Goal: Information Seeking & Learning: Compare options

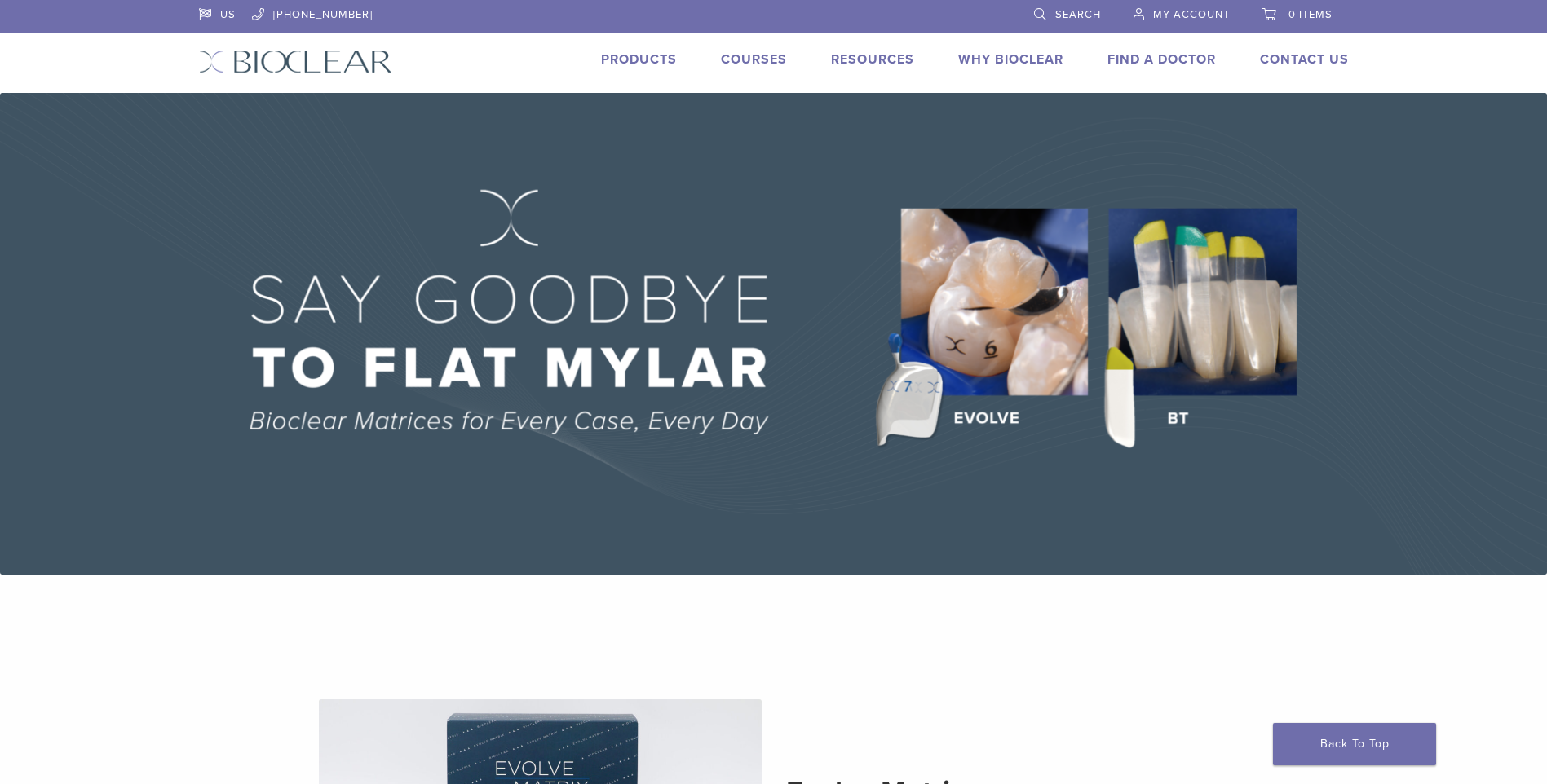
click at [1199, 323] on img at bounding box center [774, 334] width 1547 height 482
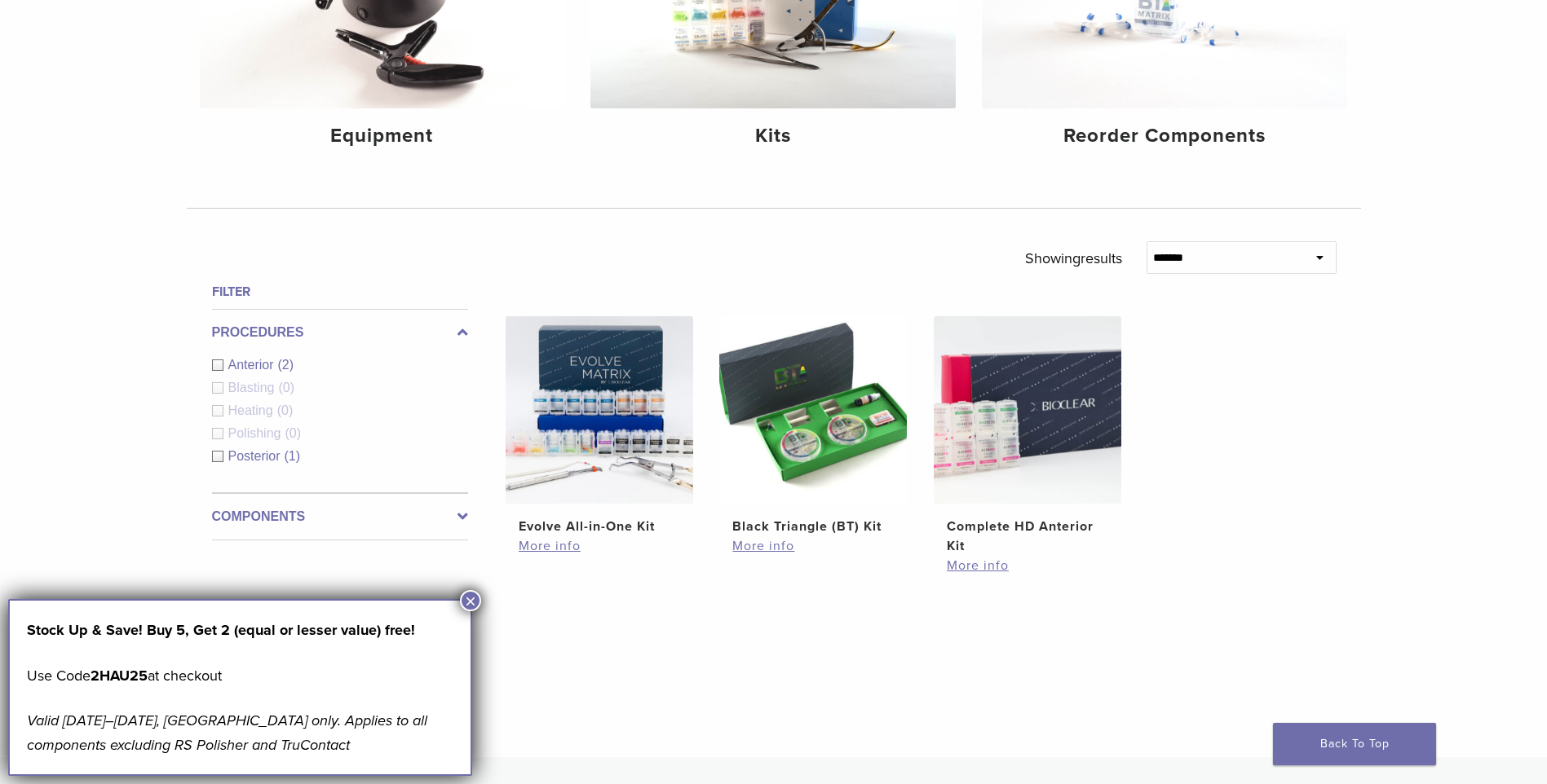
scroll to position [407, 0]
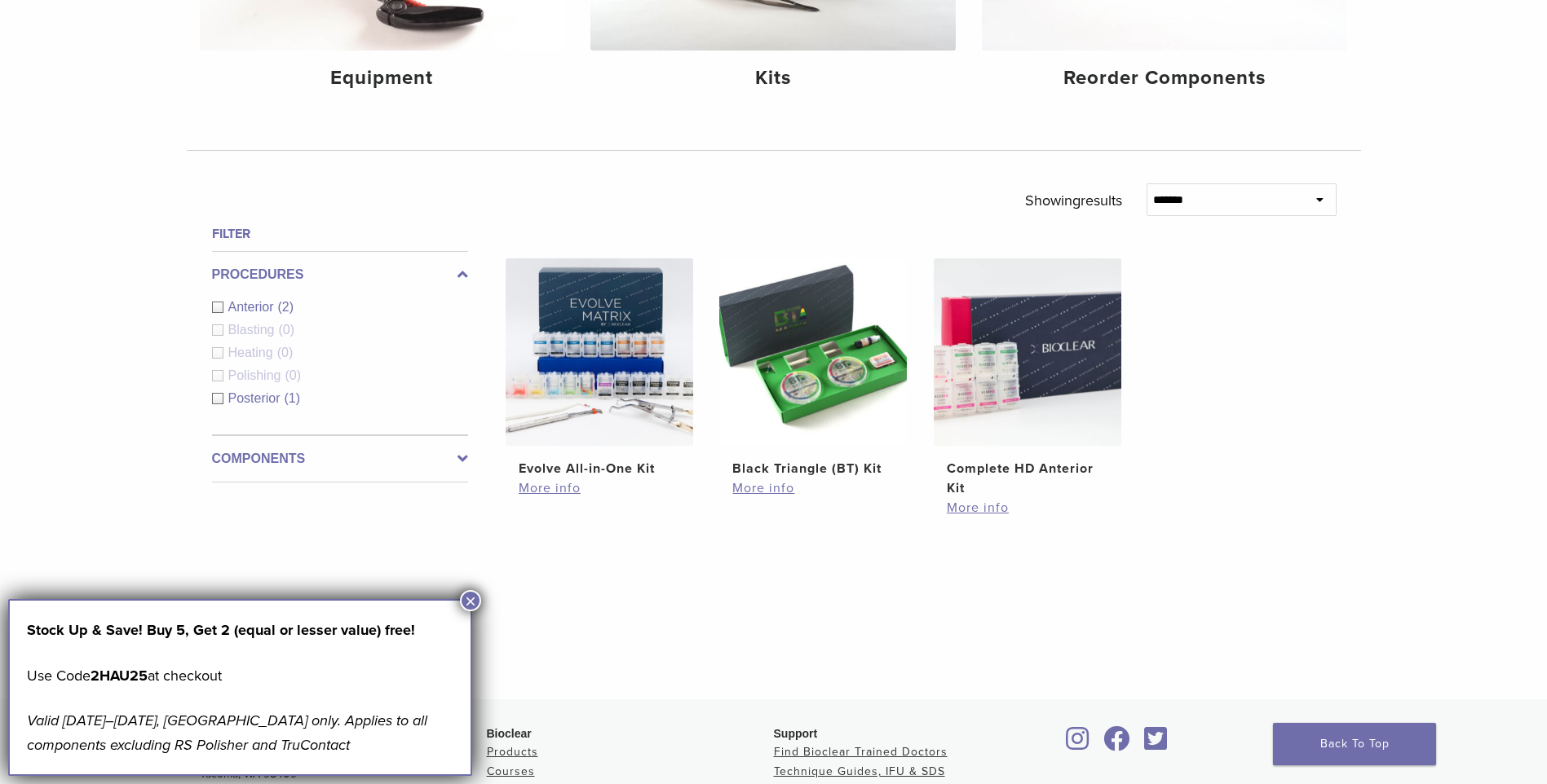
click at [1237, 528] on ul "Evolve All-in-One Kit $ 745.16 More info Black Triangle (BT) Kit $ 470.40 More …" at bounding box center [921, 406] width 881 height 295
click at [468, 601] on button "×" at bounding box center [470, 601] width 21 height 21
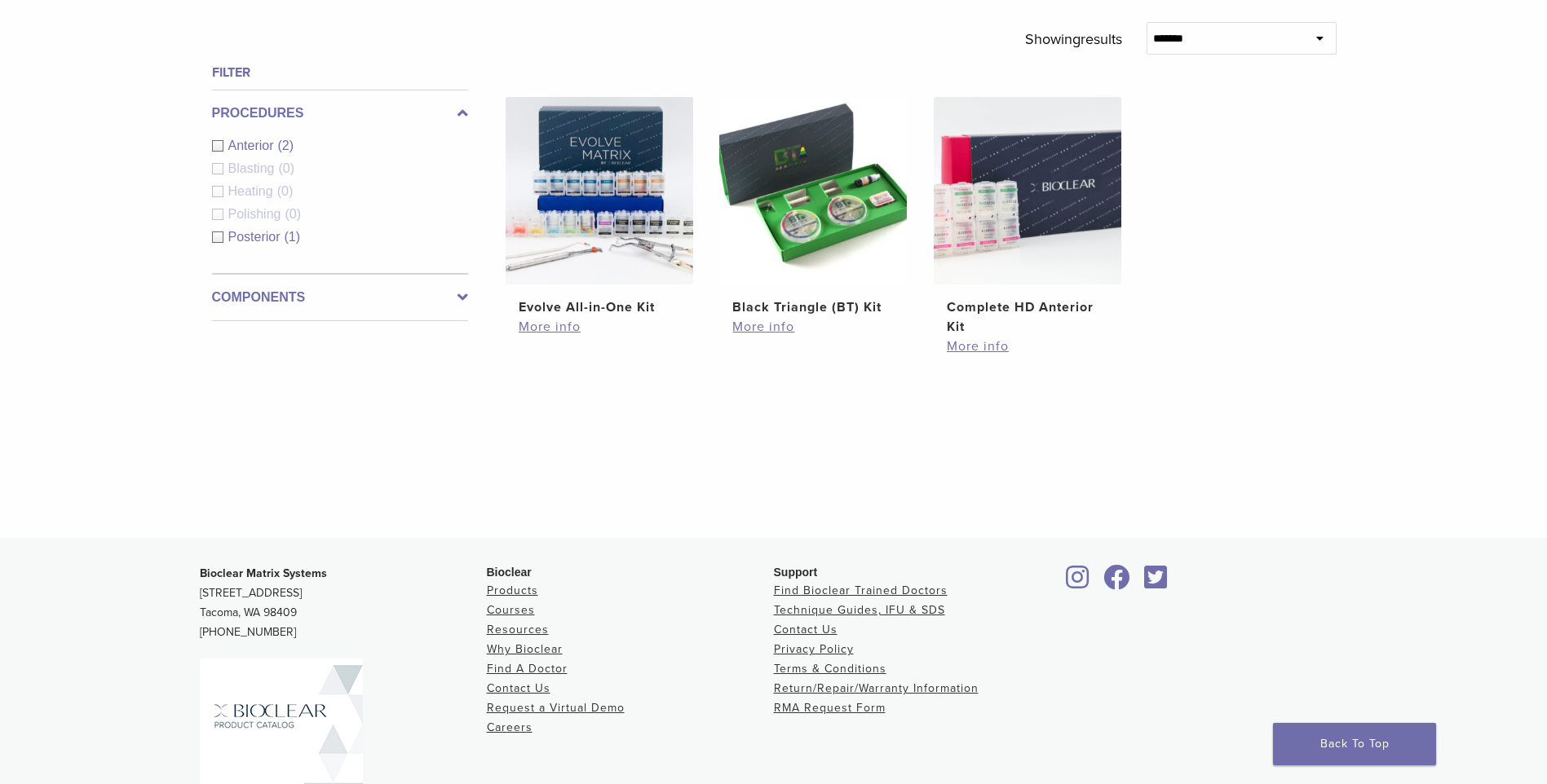
scroll to position [571, 0]
click at [1028, 295] on link "Complete HD Anterior Kit $ 329.28" at bounding box center [1028, 216] width 190 height 240
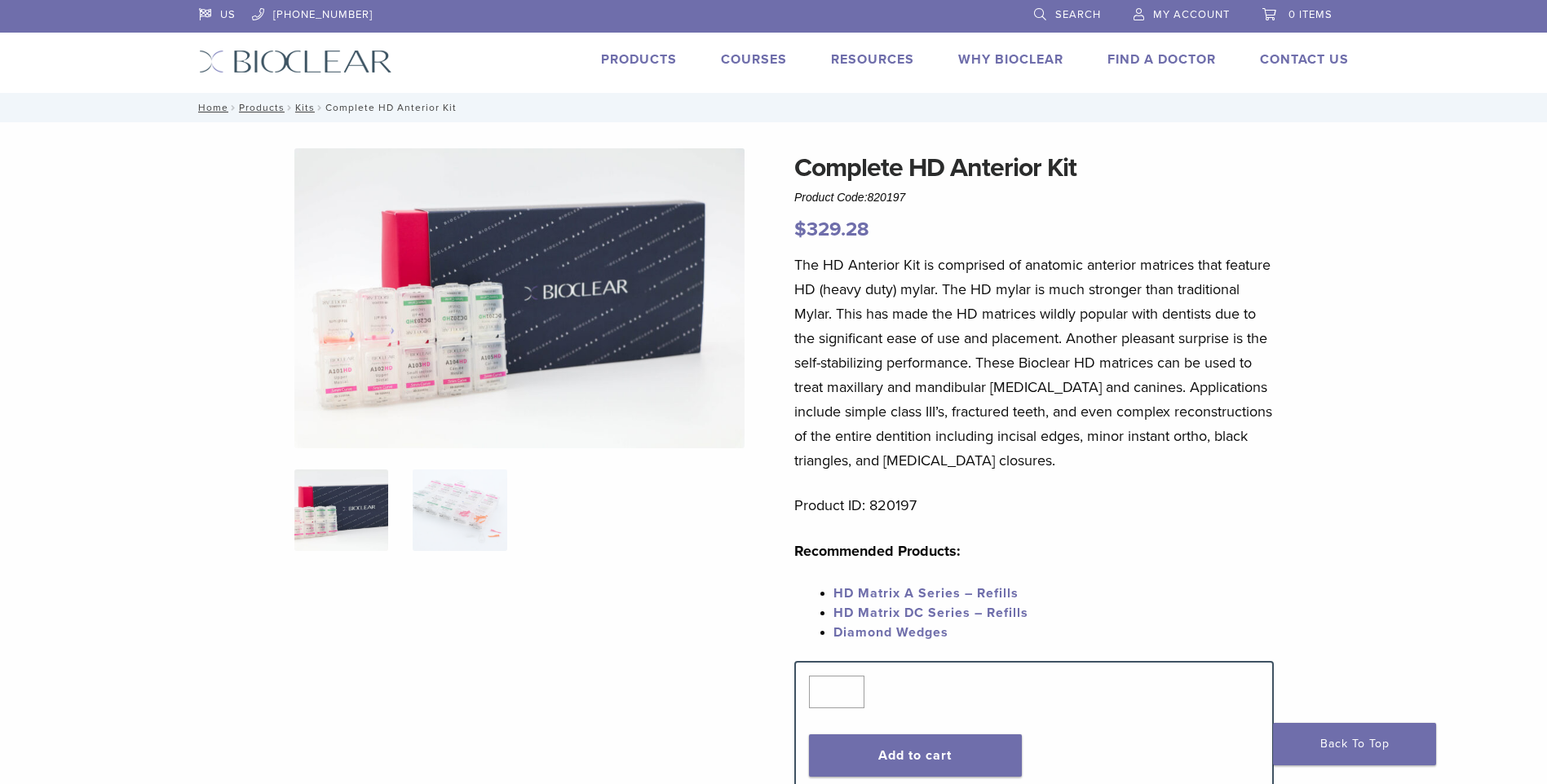
click at [1020, 61] on link "Why Bioclear" at bounding box center [1011, 59] width 106 height 16
click at [653, 57] on link "Products" at bounding box center [639, 59] width 76 height 16
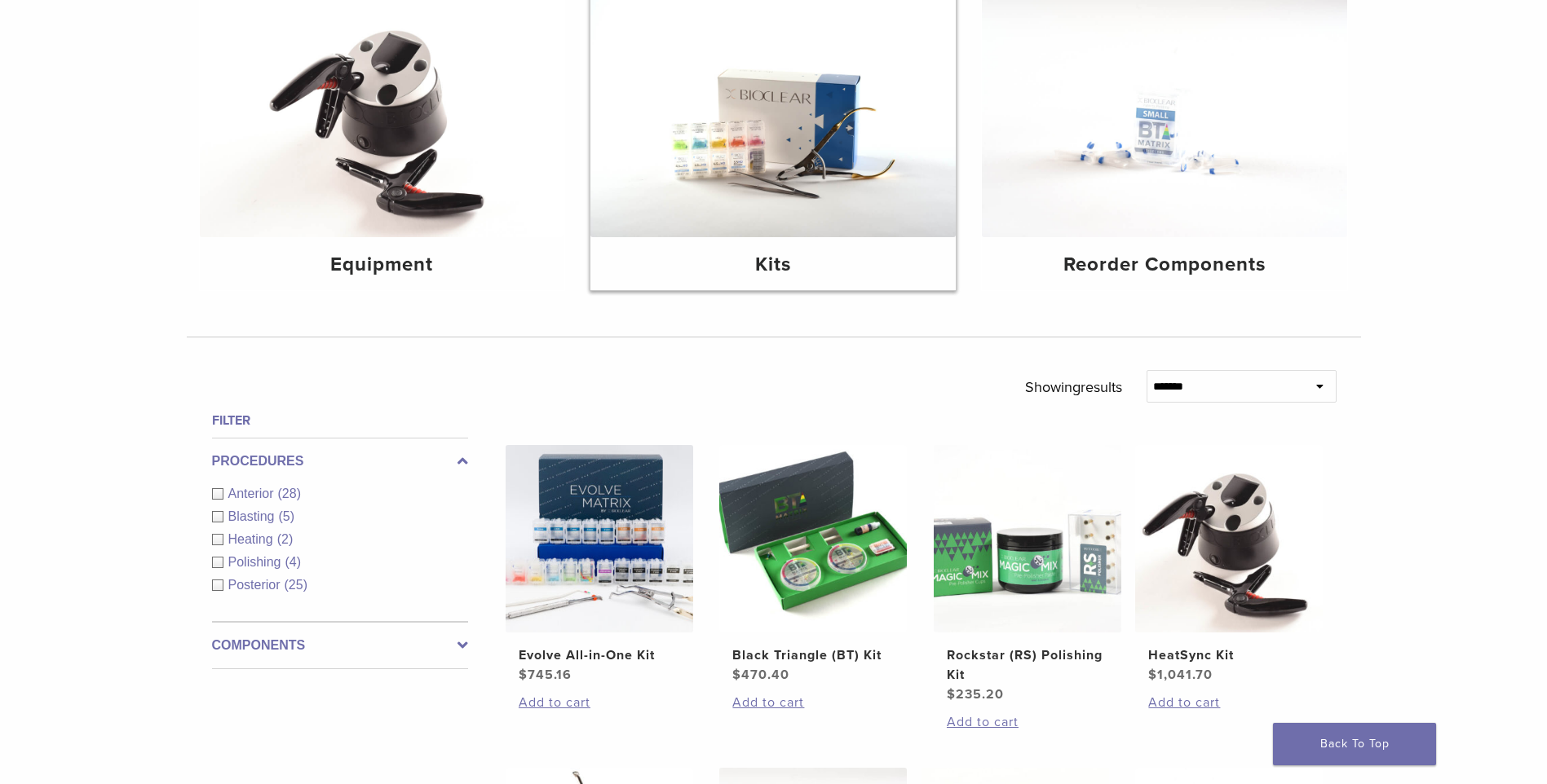
scroll to position [245, 0]
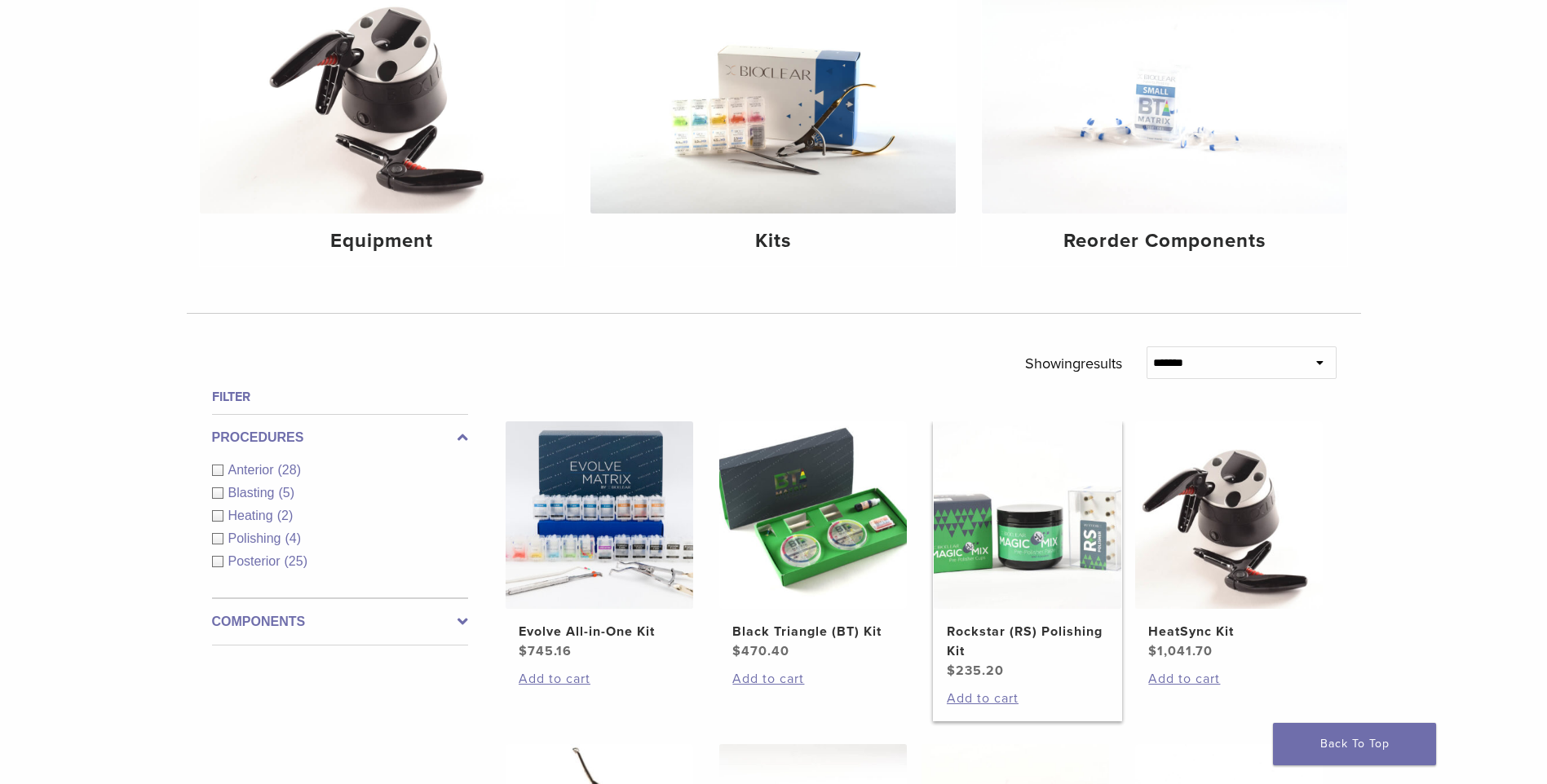
click at [1071, 606] on img at bounding box center [1027, 515] width 188 height 188
click at [736, 166] on img at bounding box center [773, 92] width 365 height 244
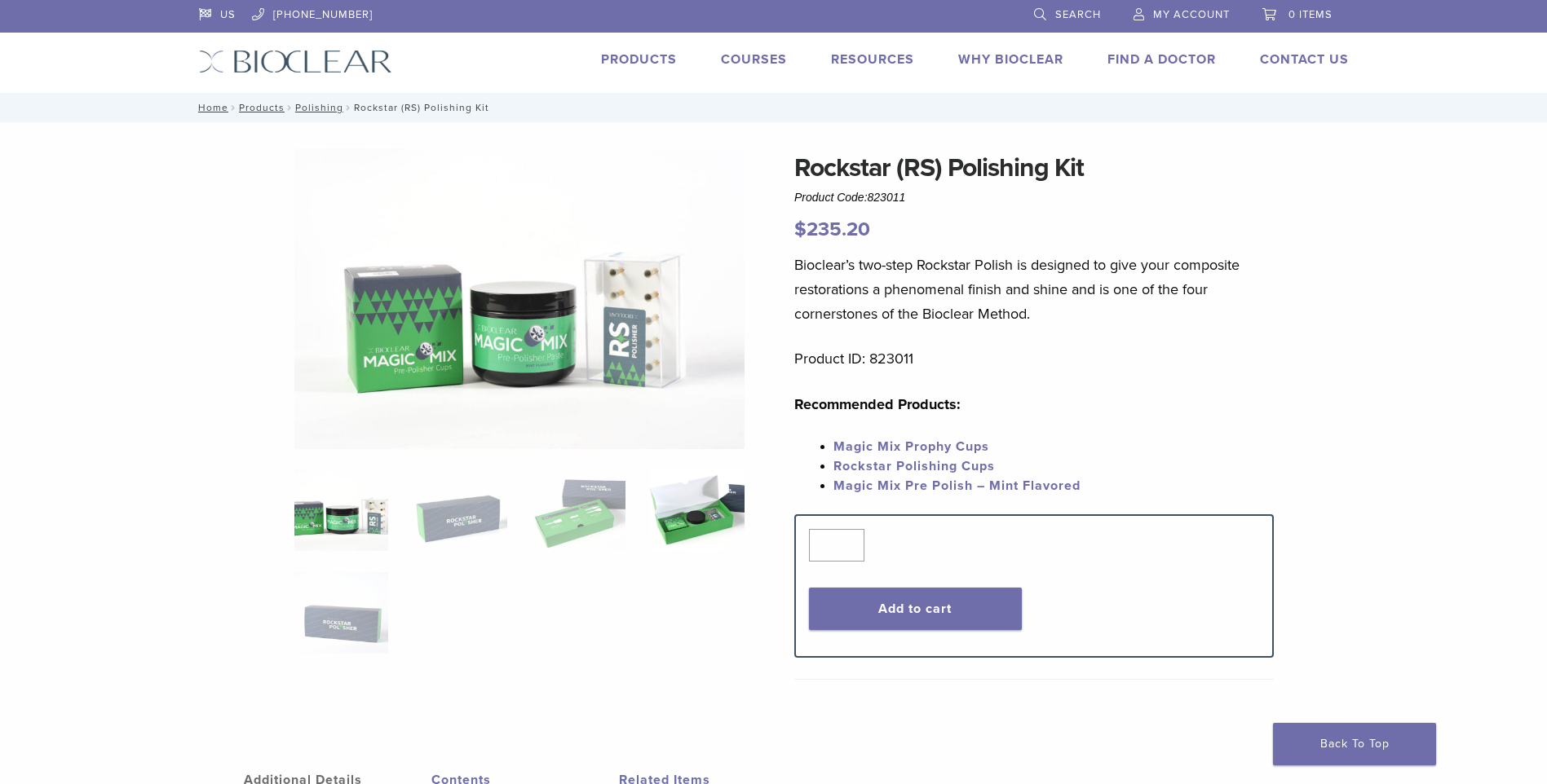
click at [673, 518] on img at bounding box center [696, 510] width 94 height 81
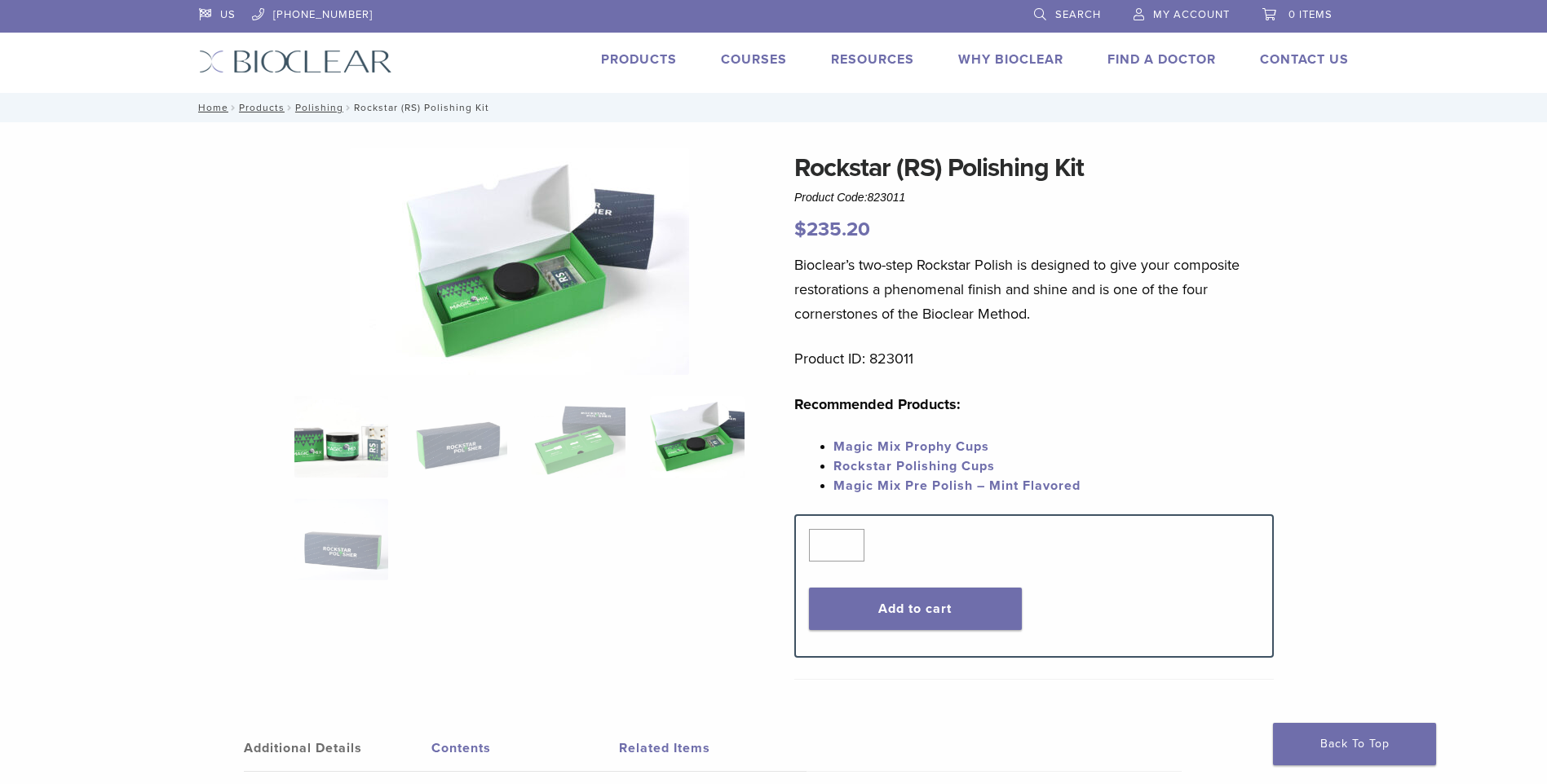
click at [339, 460] on img at bounding box center [341, 437] width 94 height 81
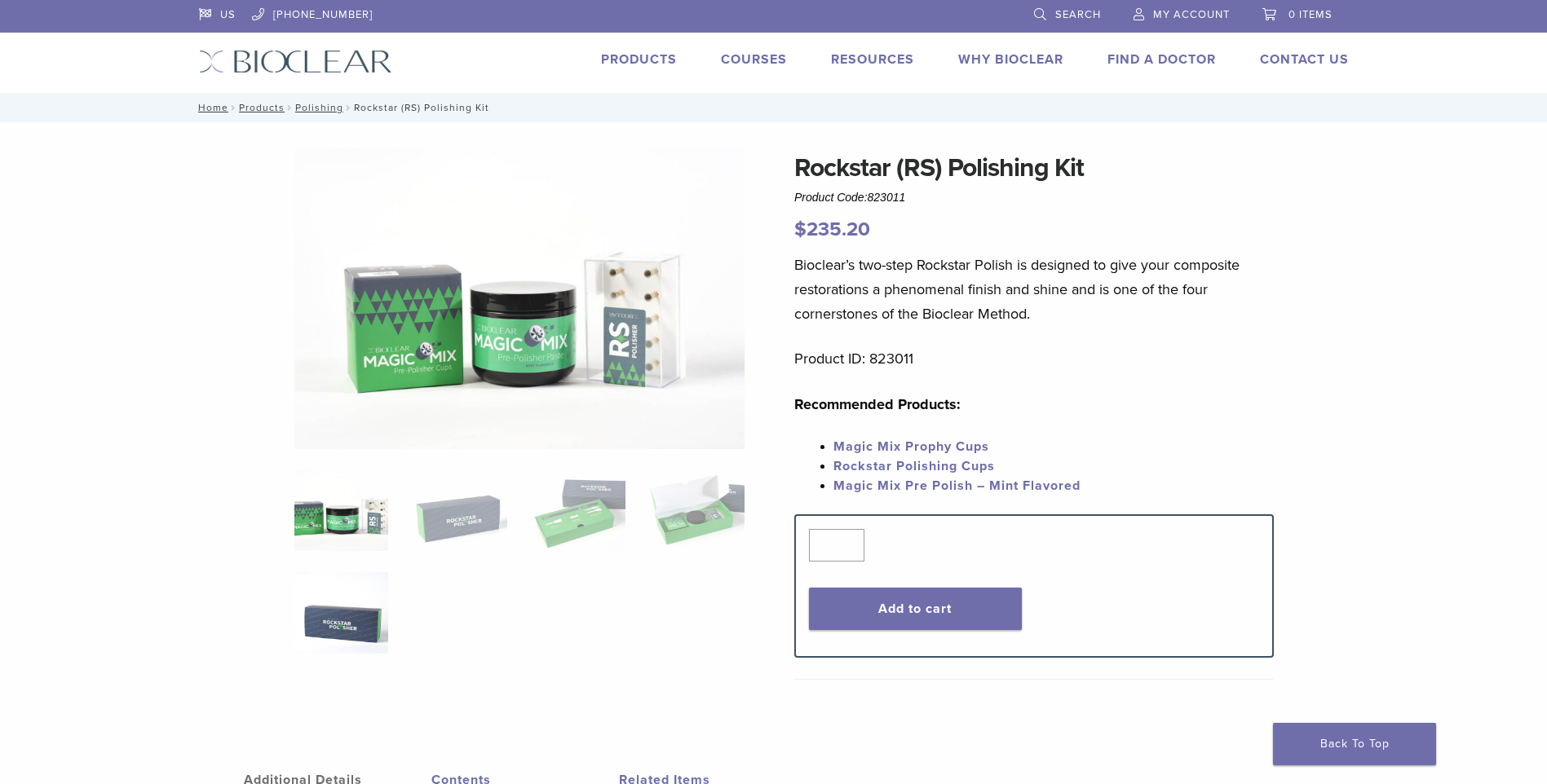
click at [357, 590] on img at bounding box center [341, 613] width 94 height 81
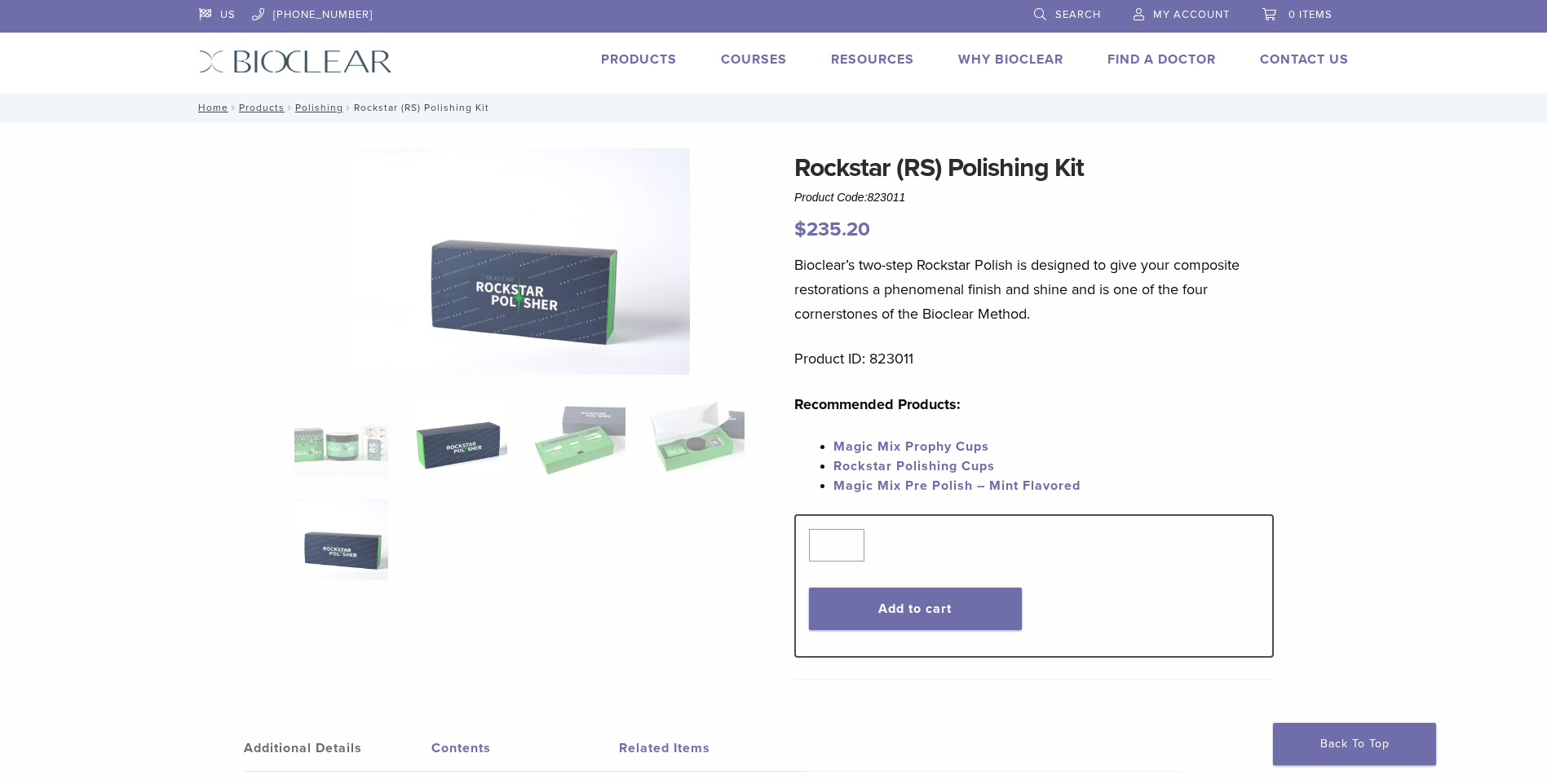
click at [430, 456] on img at bounding box center [459, 437] width 94 height 81
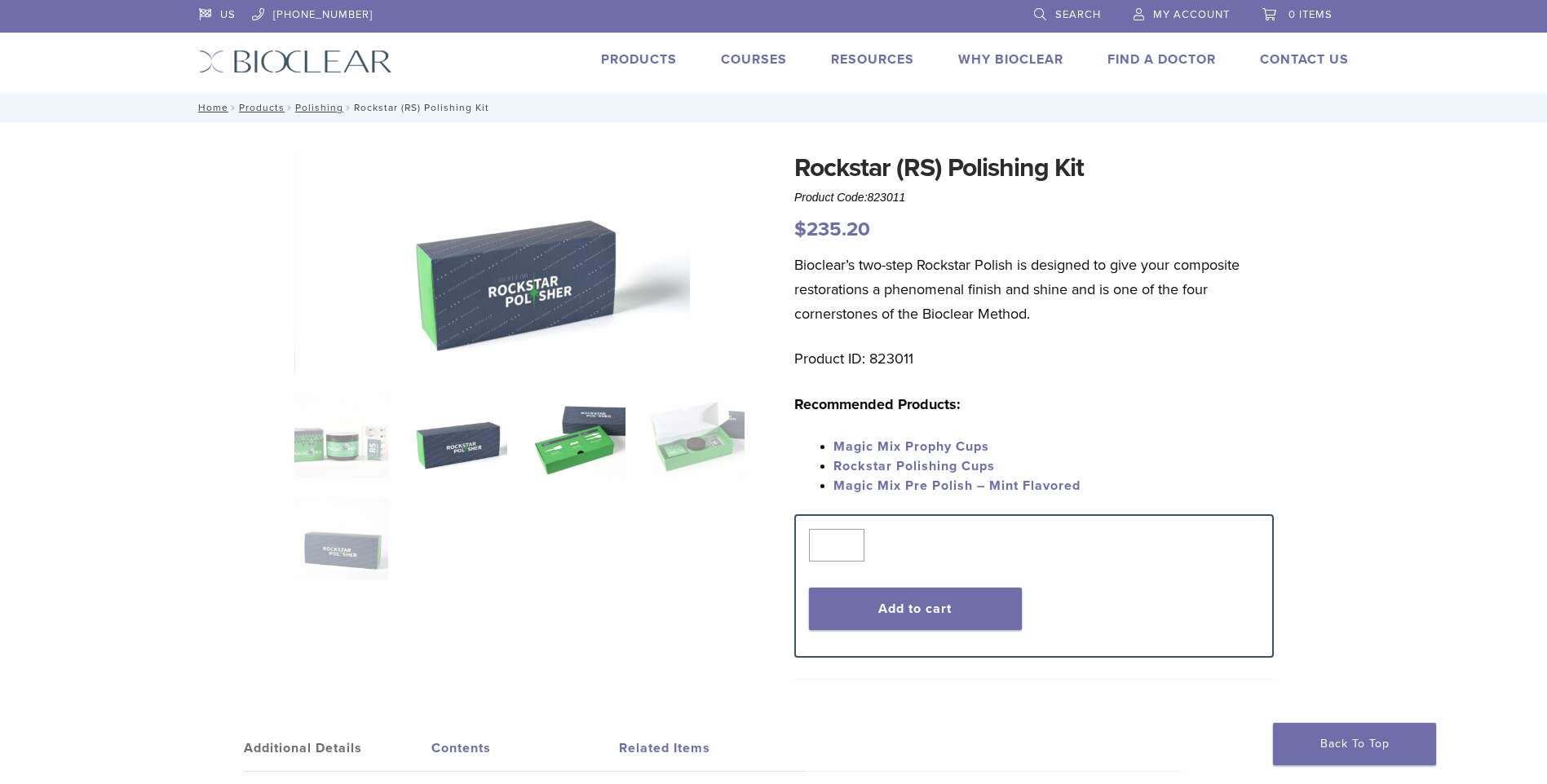
click at [580, 438] on img at bounding box center [578, 437] width 94 height 81
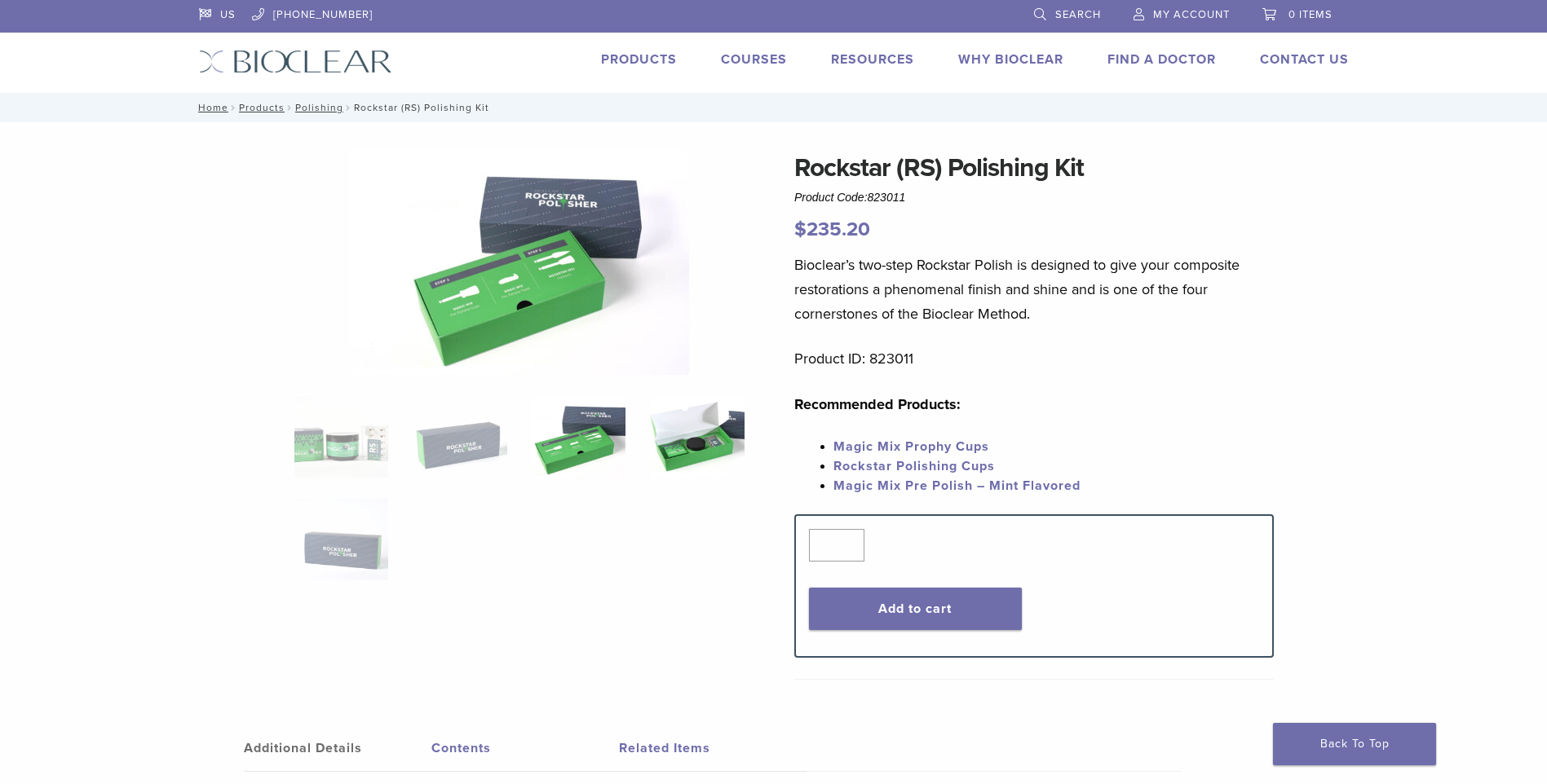
click at [700, 437] on img at bounding box center [696, 437] width 94 height 81
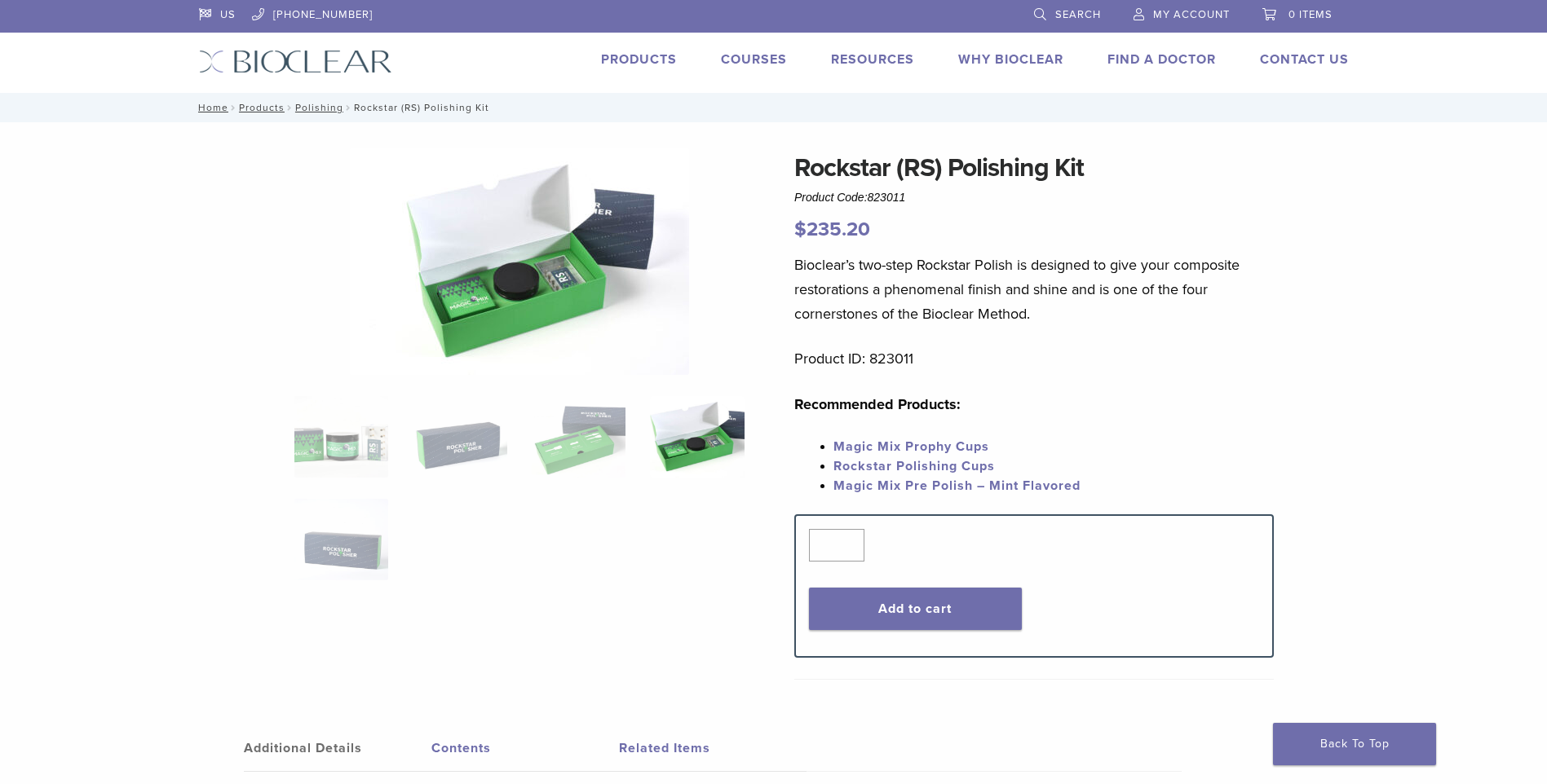
click at [942, 486] on link "Magic Mix Pre Polish – Mint Flavored" at bounding box center [956, 486] width 247 height 16
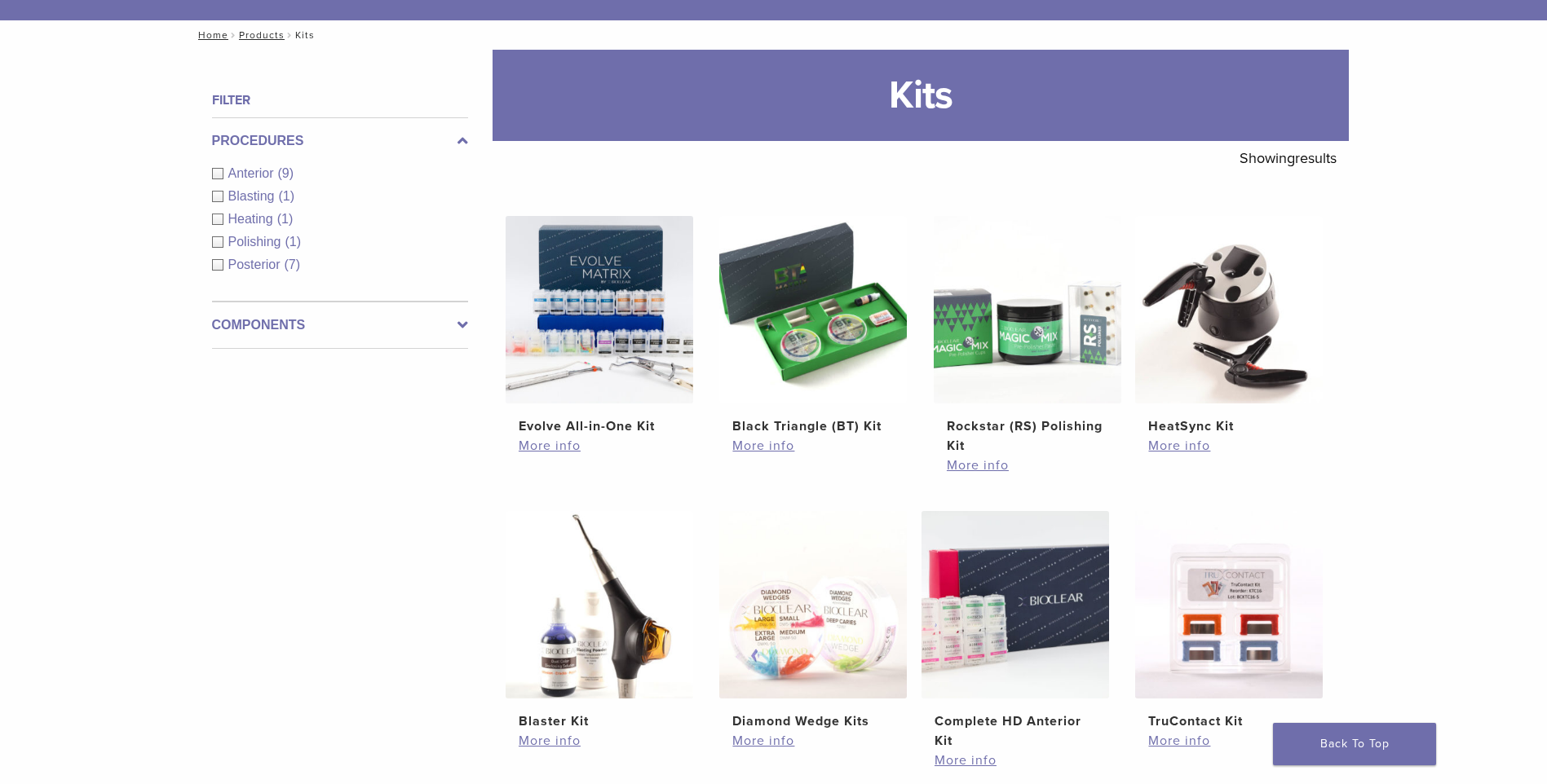
scroll to position [163, 0]
click at [657, 374] on img at bounding box center [599, 311] width 188 height 188
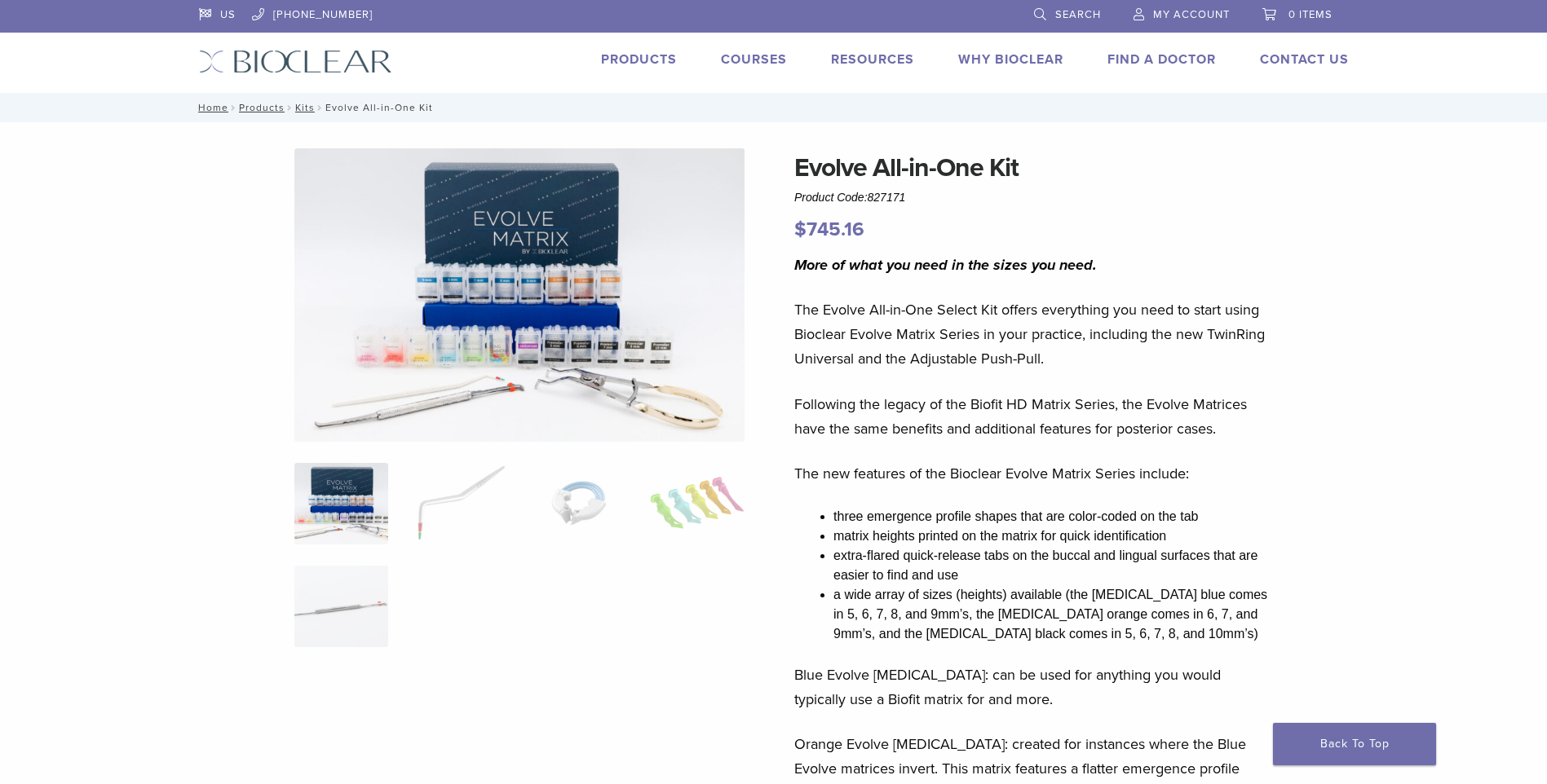
click at [308, 65] on img at bounding box center [296, 61] width 194 height 23
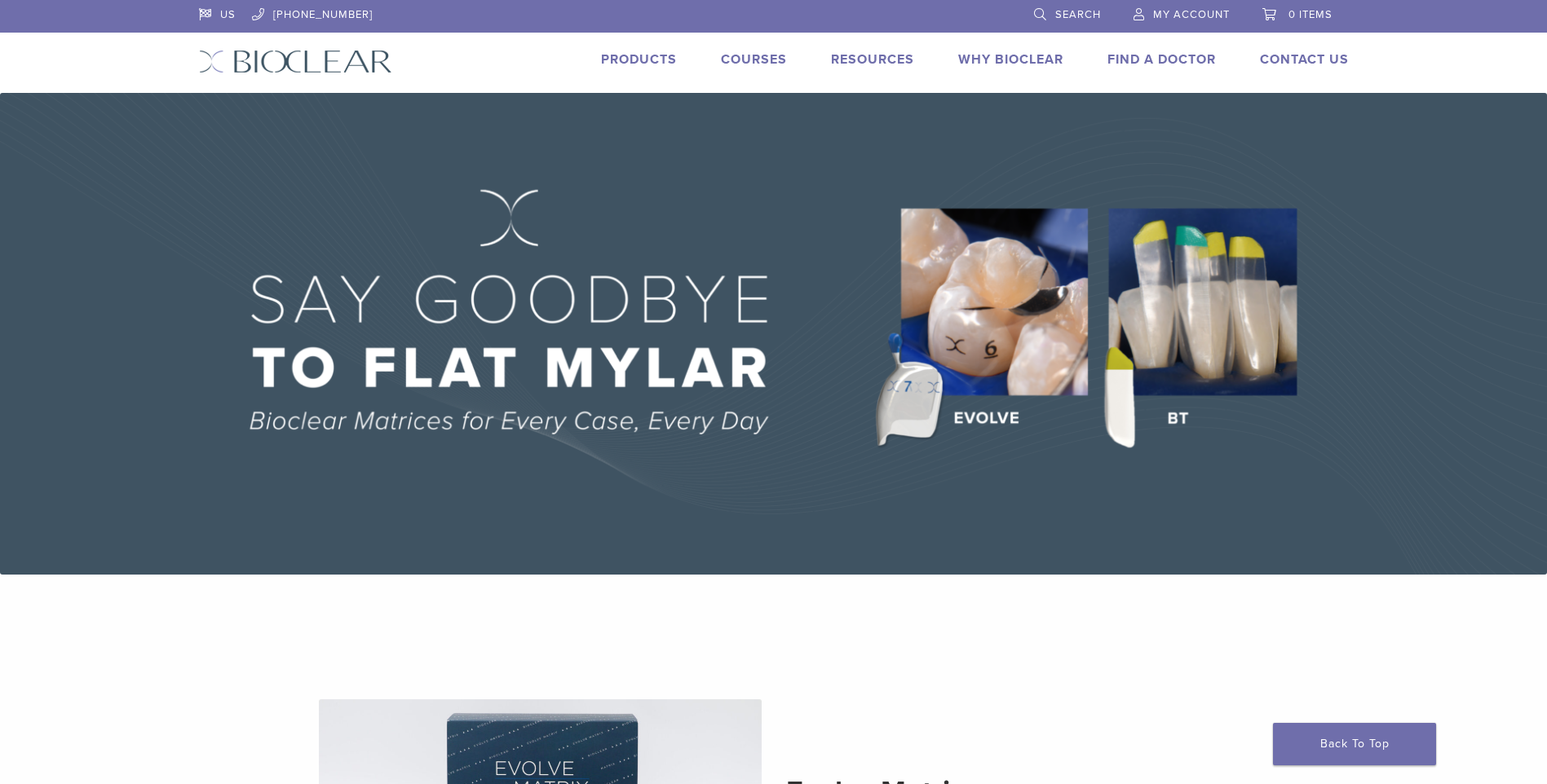
click at [985, 359] on img at bounding box center [774, 334] width 1547 height 482
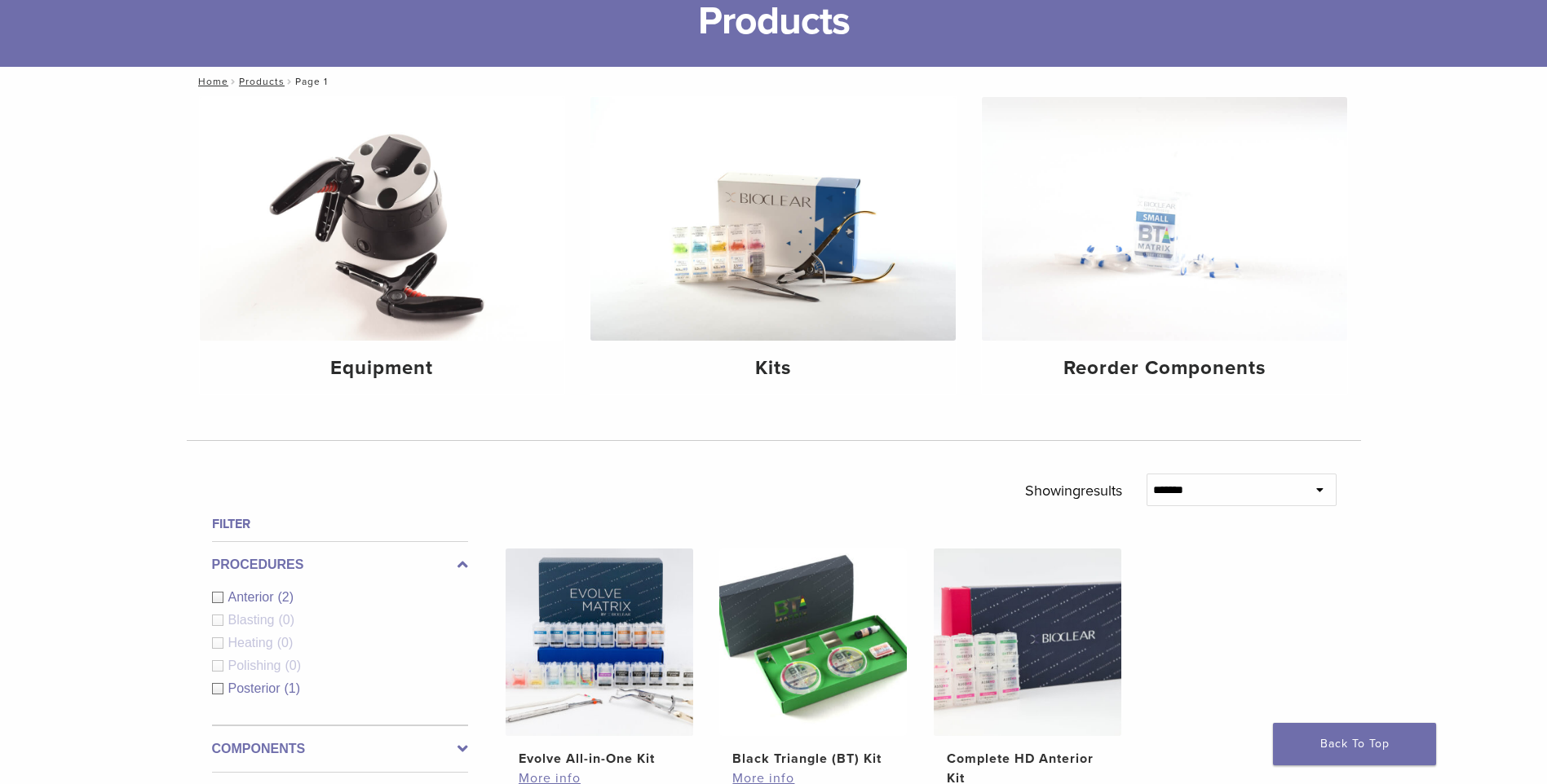
scroll to position [326, 0]
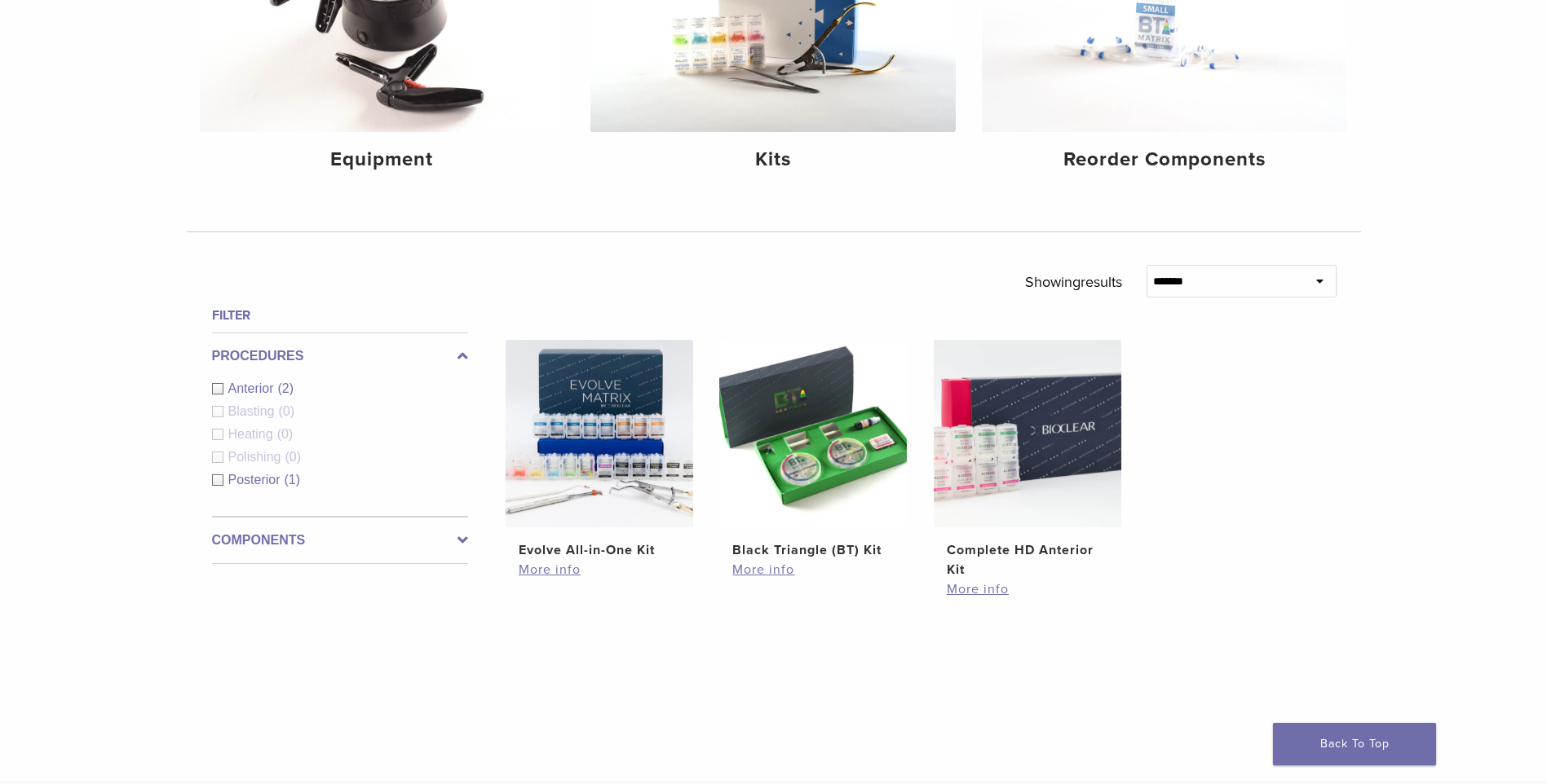
click at [444, 539] on label "Components" at bounding box center [340, 540] width 256 height 19
click at [307, 506] on span "Matrix Systems" at bounding box center [275, 504] width 93 height 14
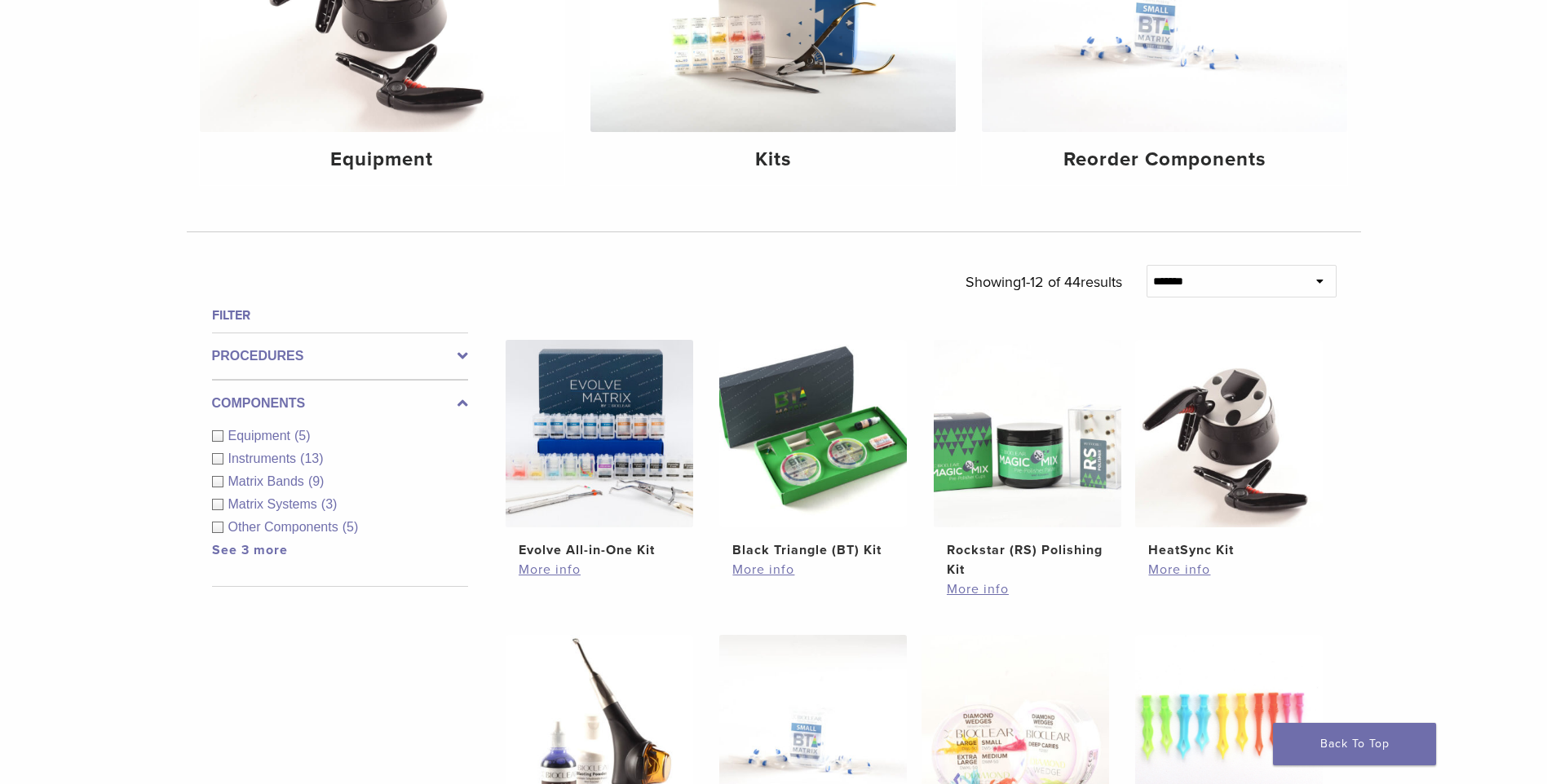
click at [318, 503] on span "Matrix Systems" at bounding box center [275, 504] width 93 height 14
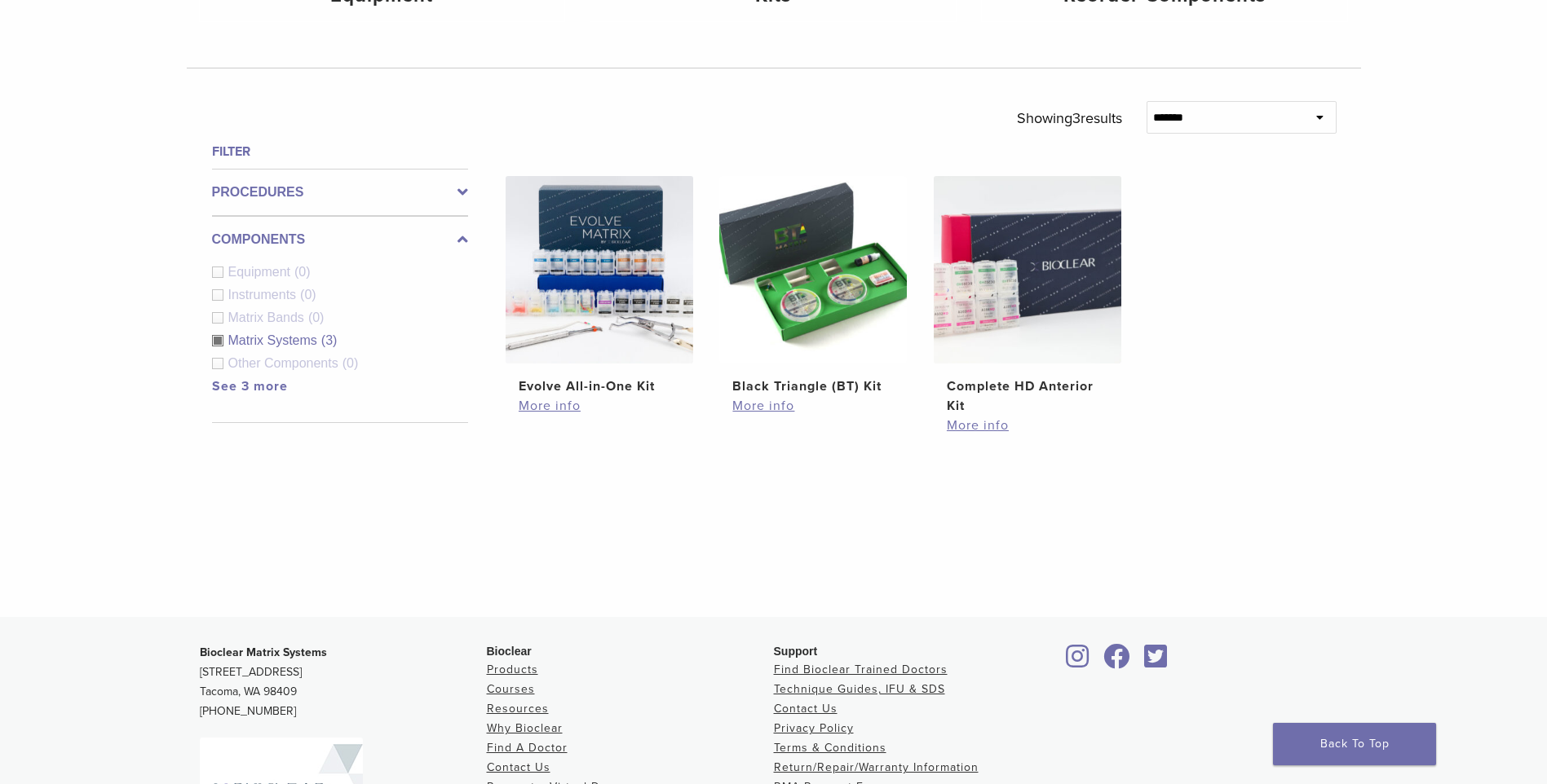
scroll to position [489, 0]
drag, startPoint x: 300, startPoint y: 346, endPoint x: 313, endPoint y: 354, distance: 15.3
click at [301, 347] on span "Matrix Systems" at bounding box center [275, 341] width 93 height 14
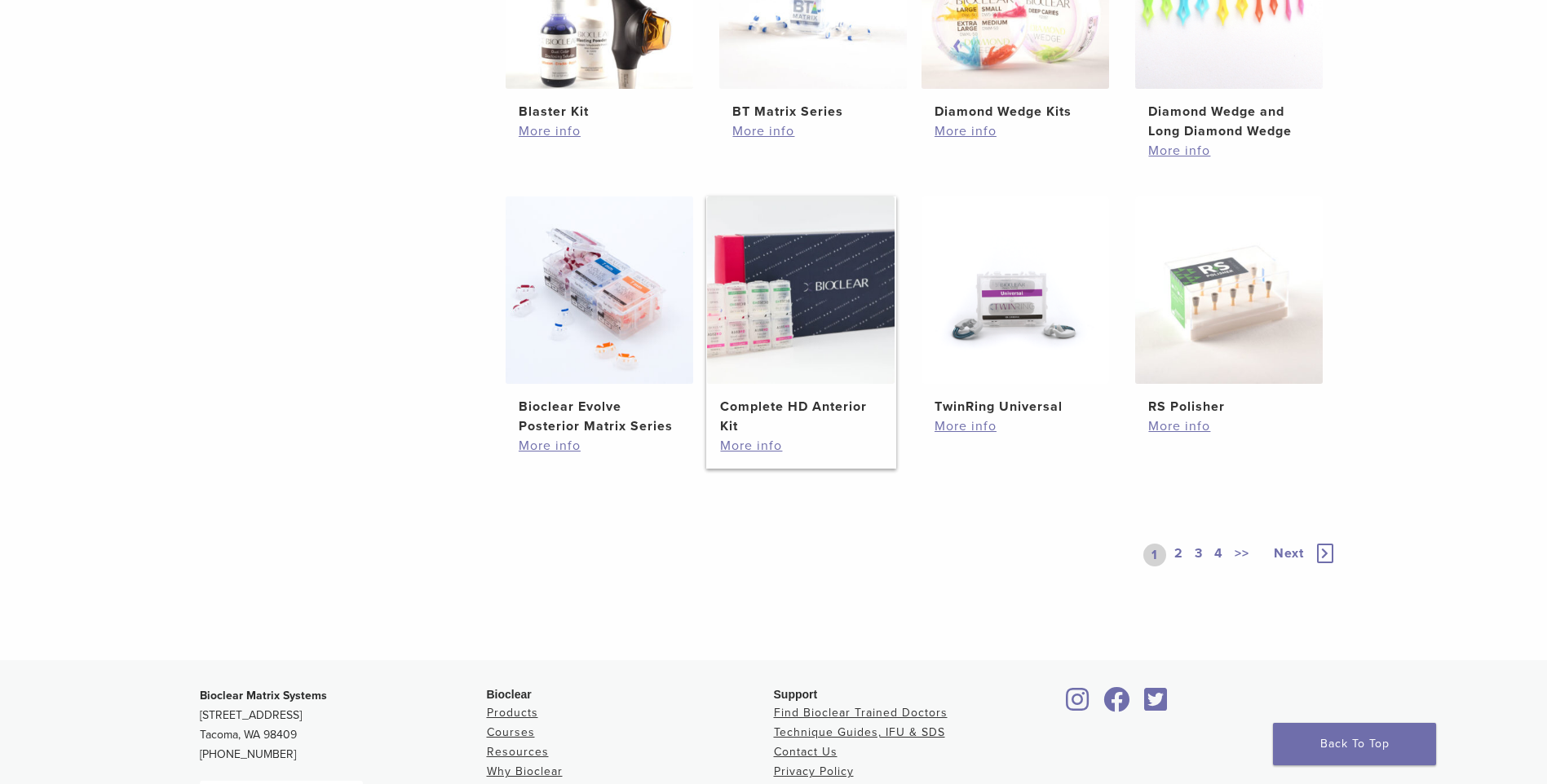
scroll to position [1141, 0]
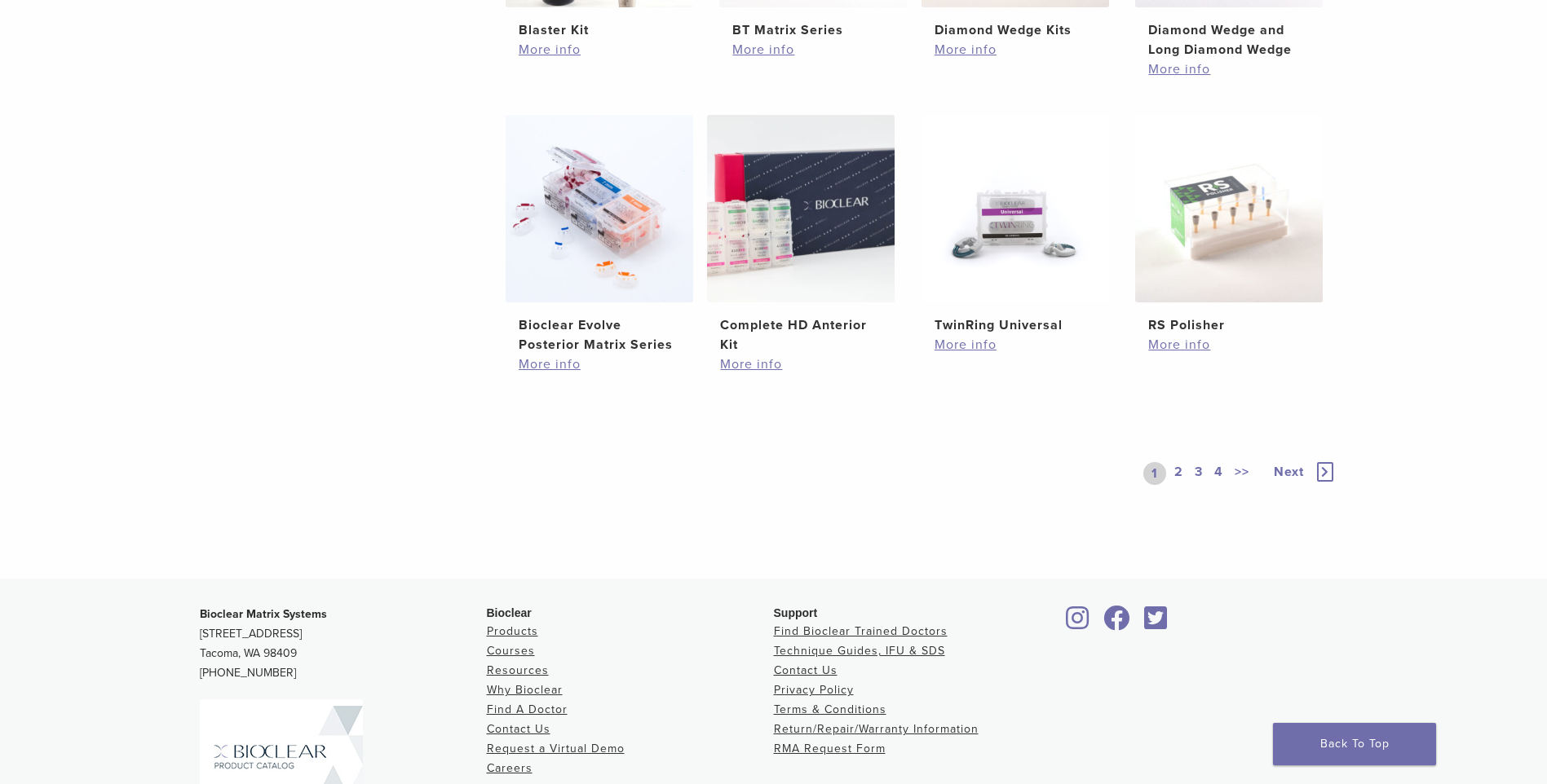
drag, startPoint x: 1177, startPoint y: 461, endPoint x: 1179, endPoint y: 471, distance: 10.2
click at [1177, 465] on div "1 2 3 4 >> Next" at bounding box center [1240, 473] width 194 height 75
click at [1181, 474] on link "2" at bounding box center [1178, 474] width 15 height 23
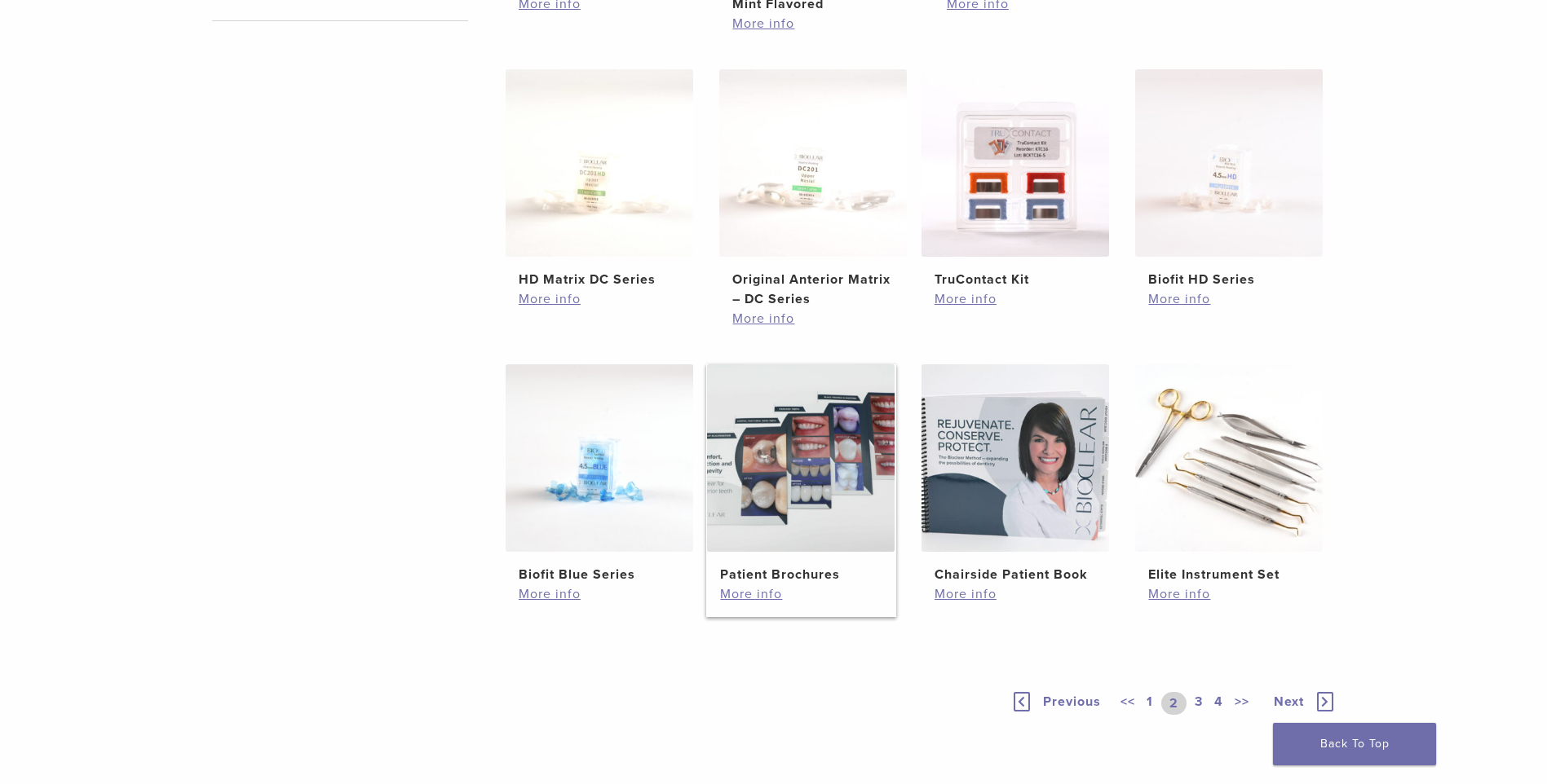
scroll to position [815, 0]
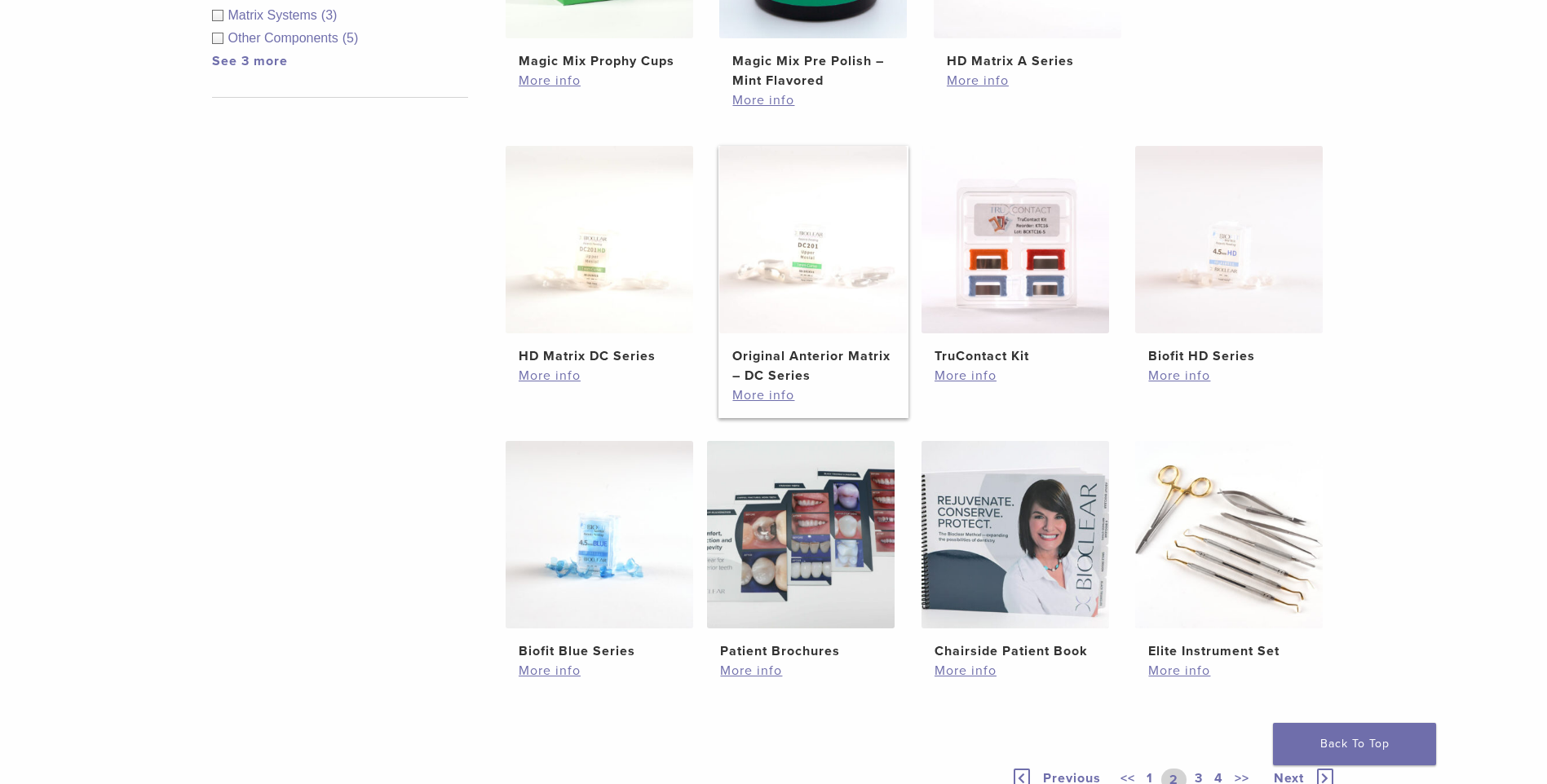
click at [840, 298] on img at bounding box center [813, 240] width 188 height 188
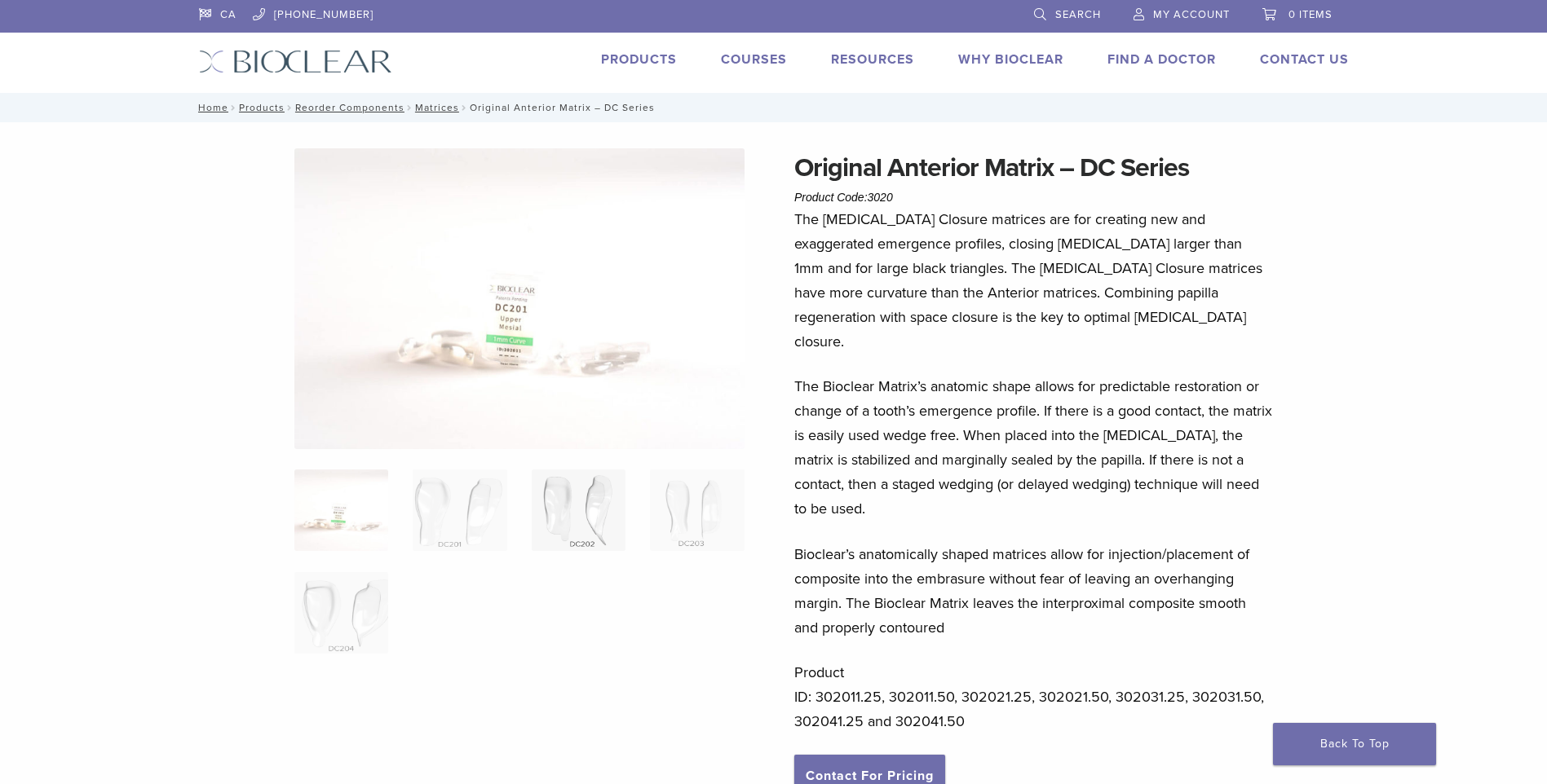
click at [594, 508] on img at bounding box center [578, 510] width 94 height 81
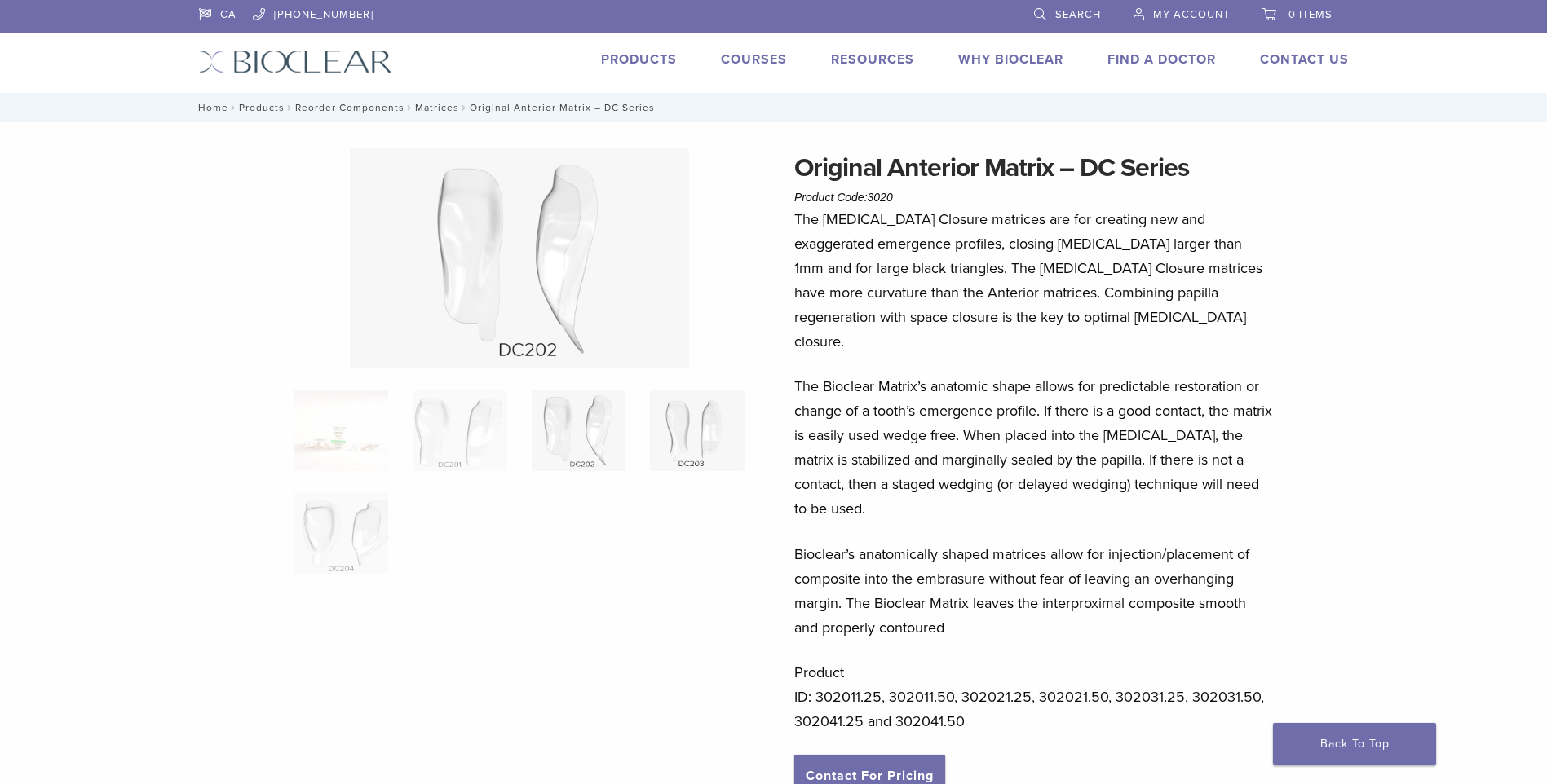
click at [690, 447] on img at bounding box center [696, 431] width 94 height 81
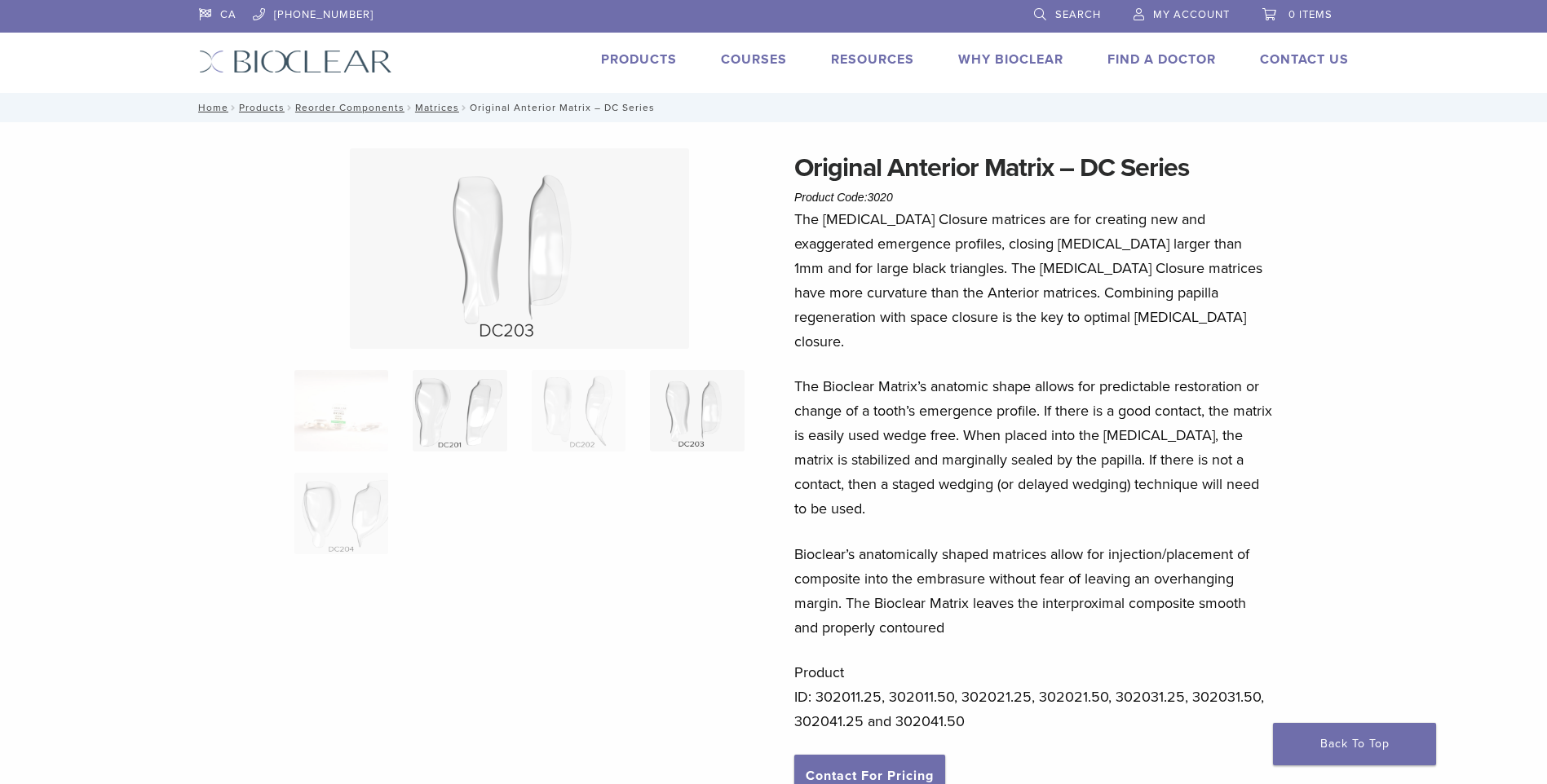
click at [469, 410] on img at bounding box center [459, 410] width 94 height 81
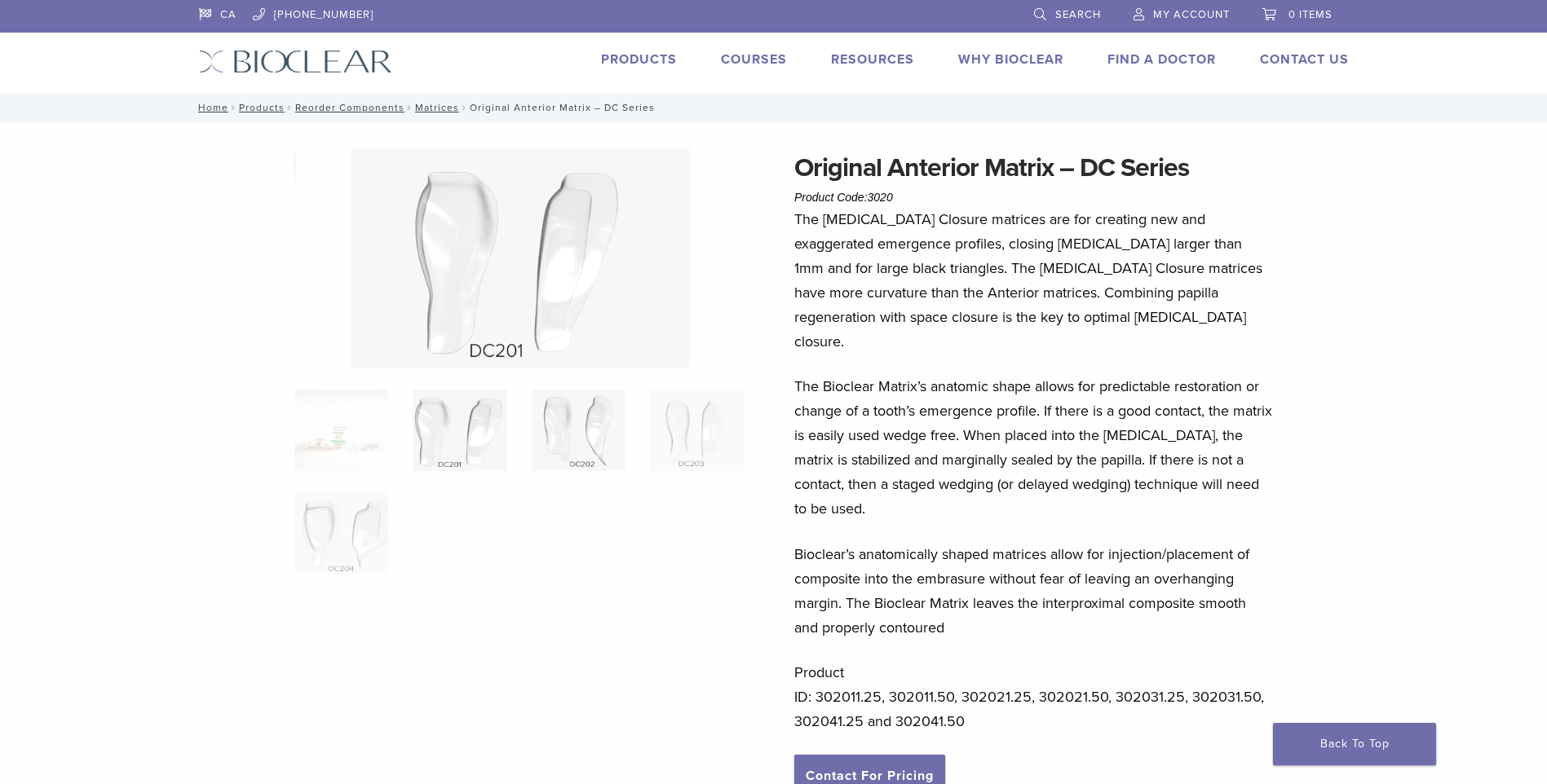
click at [569, 437] on img at bounding box center [578, 431] width 94 height 81
click at [707, 445] on img at bounding box center [696, 431] width 94 height 81
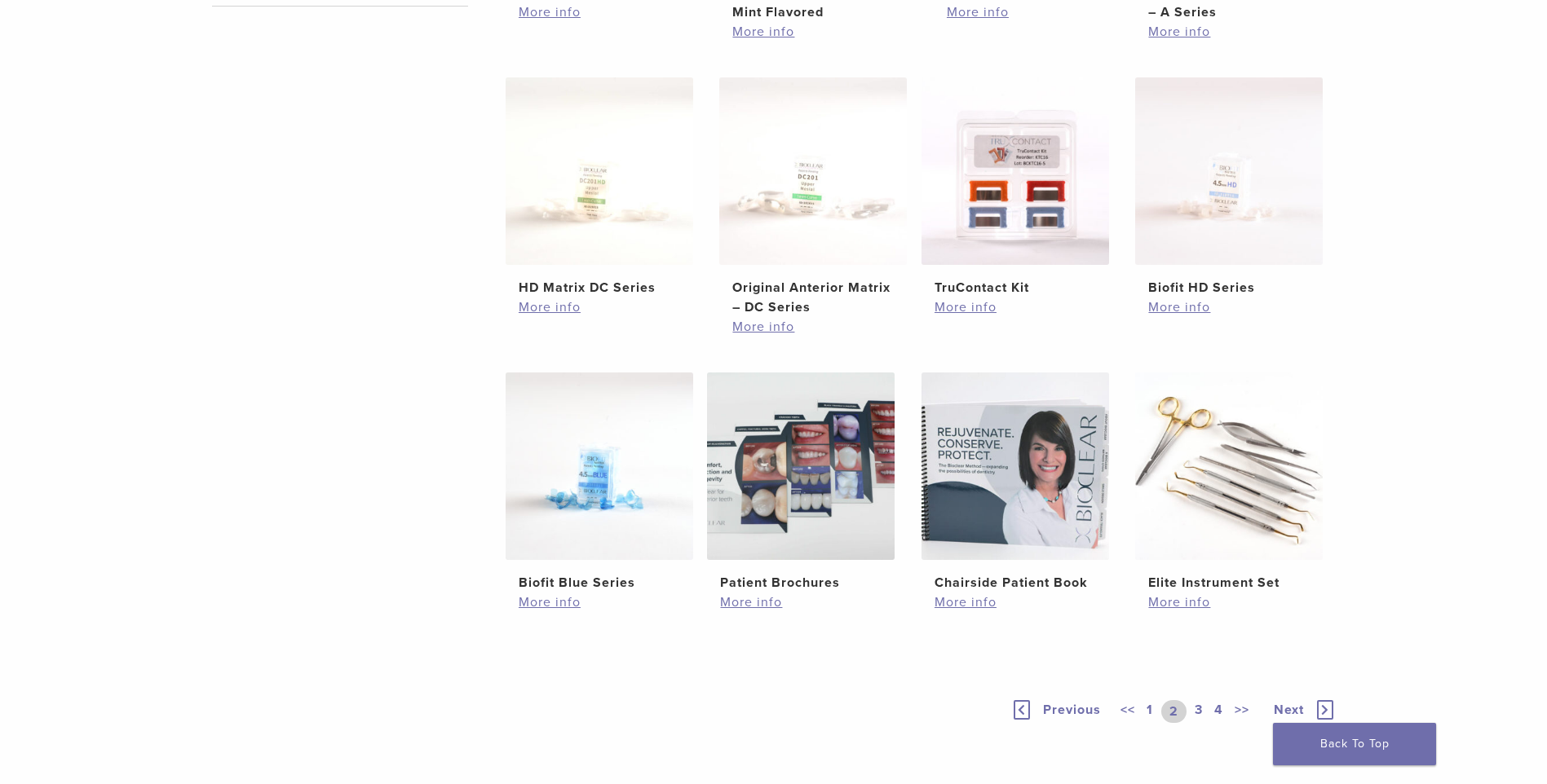
scroll to position [979, 0]
